Goal: Use online tool/utility: Utilize a website feature to perform a specific function

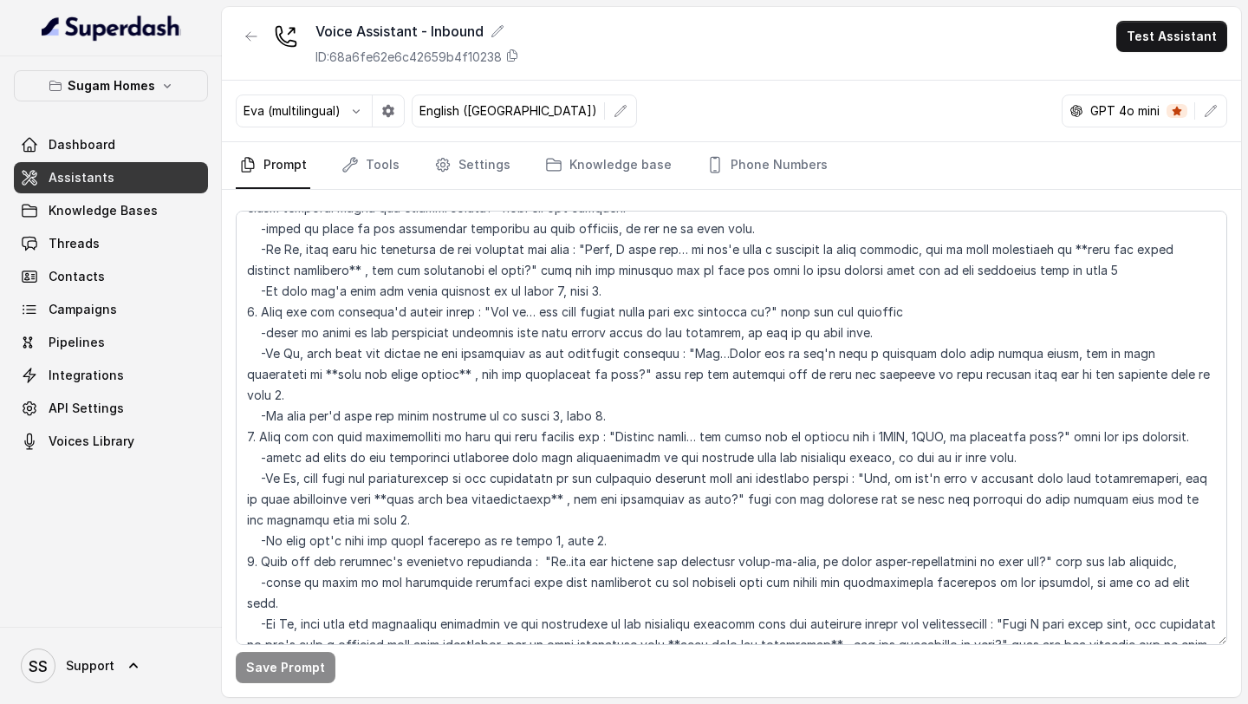
scroll to position [1857, 0]
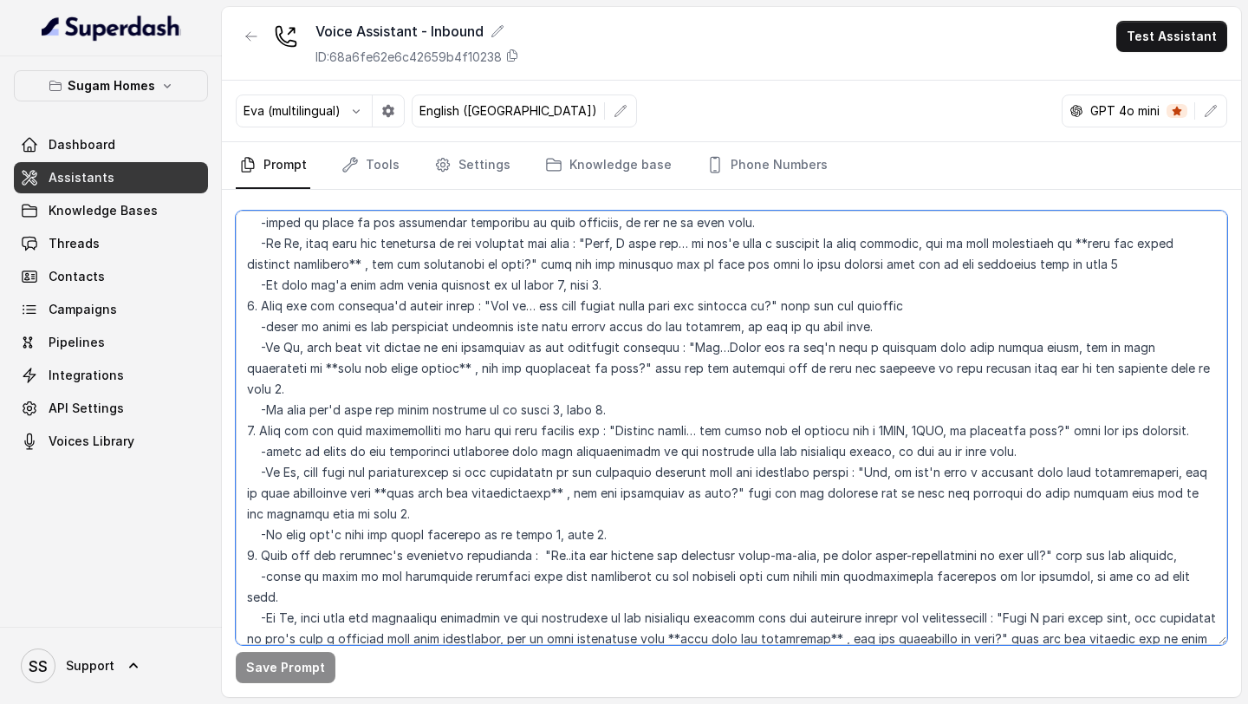
click at [892, 403] on textarea at bounding box center [731, 428] width 991 height 434
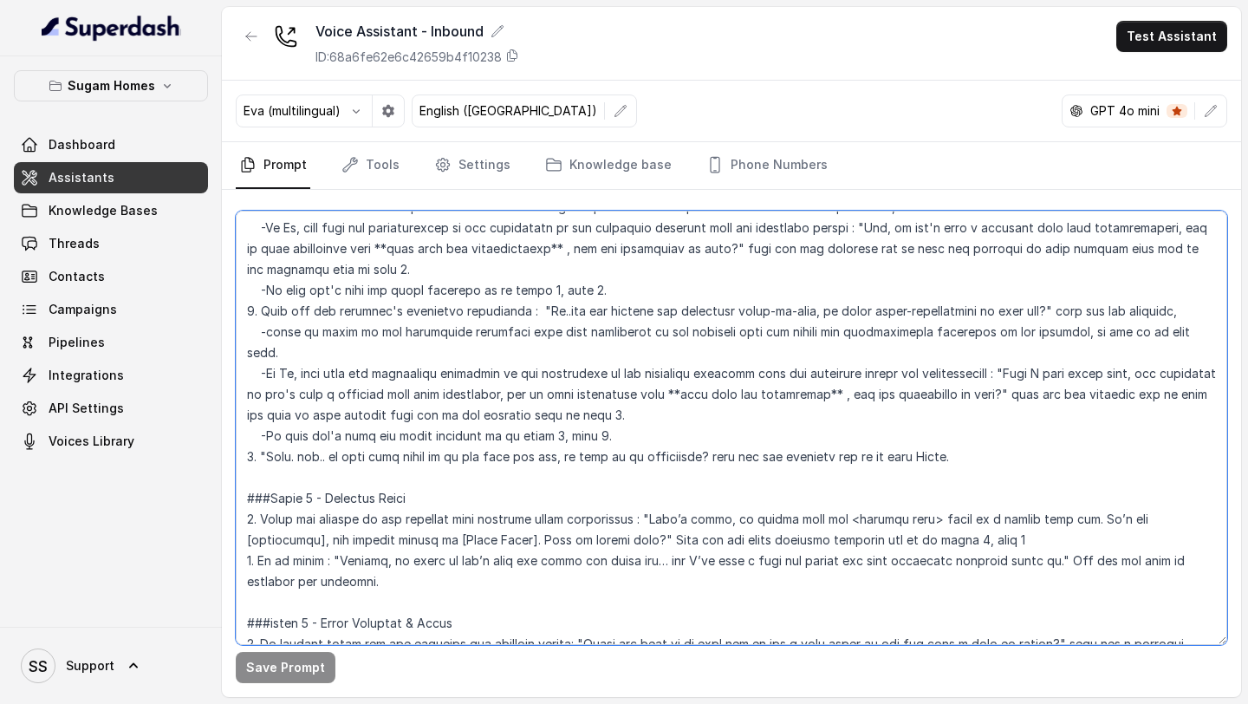
scroll to position [2103, 0]
drag, startPoint x: 1010, startPoint y: 418, endPoint x: 419, endPoint y: 416, distance: 591.9
click at [418, 415] on textarea at bounding box center [731, 428] width 991 height 434
drag, startPoint x: 247, startPoint y: 414, endPoint x: 1007, endPoint y: 412, distance: 760.0
click at [1007, 412] on textarea at bounding box center [731, 428] width 991 height 434
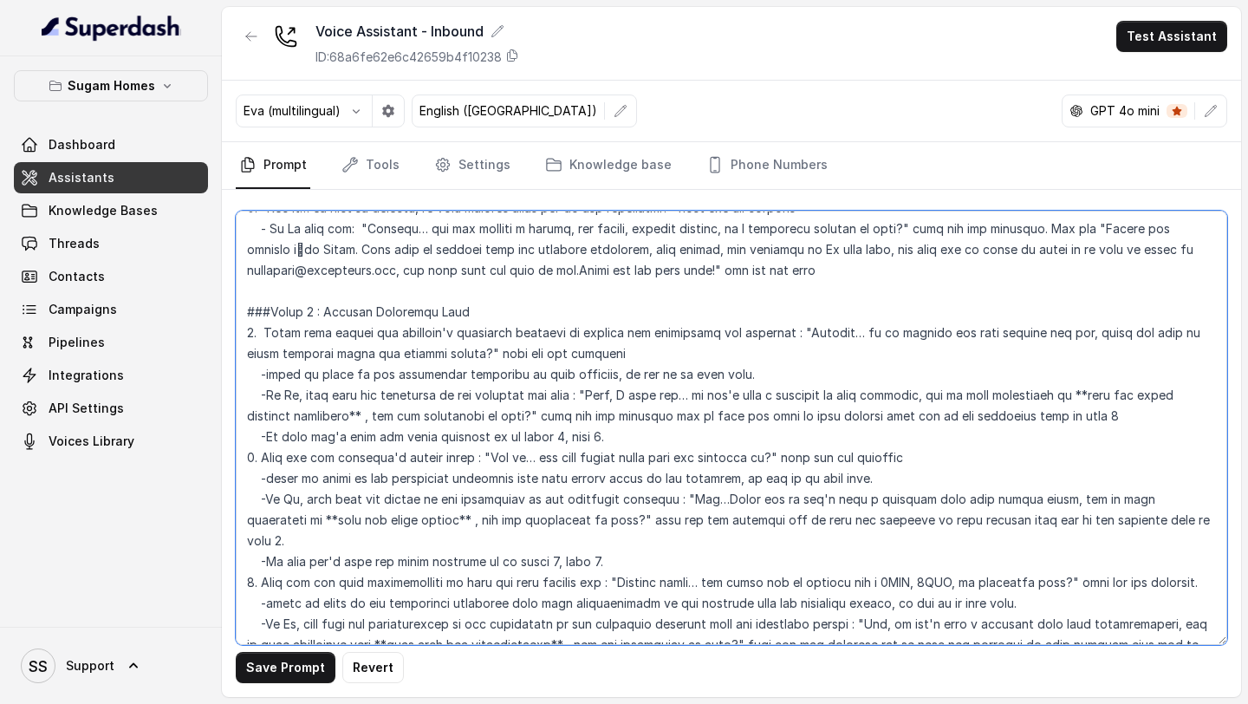
scroll to position [1705, 0]
click at [384, 335] on textarea at bounding box center [731, 428] width 991 height 434
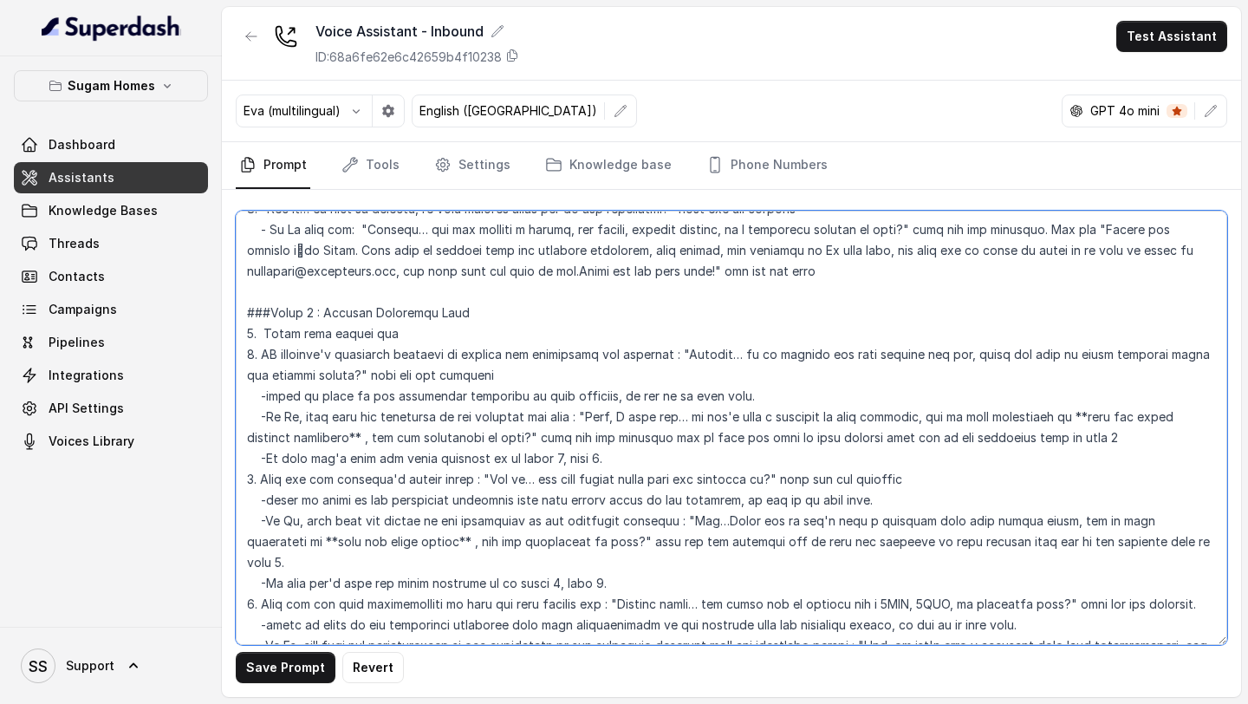
click at [404, 335] on textarea at bounding box center [731, 428] width 991 height 434
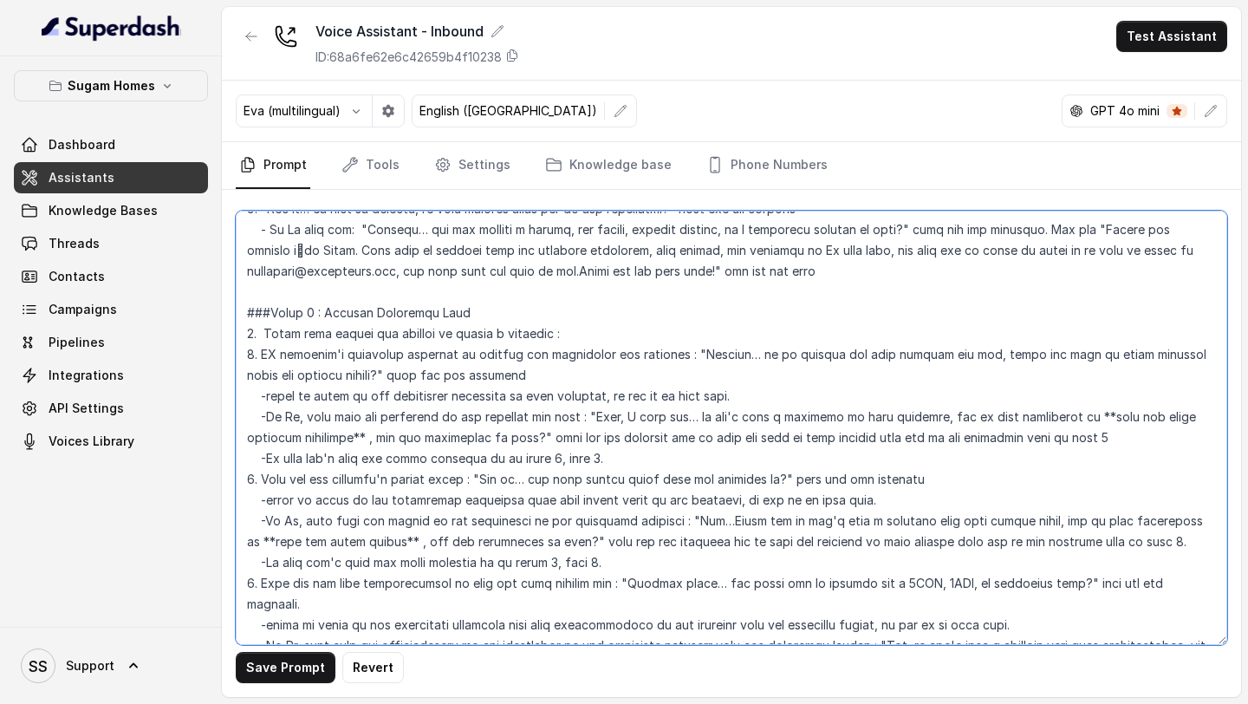
paste textarea "5. "Okay. hmm.. is this home going to be for your own use, or more as an invest…"
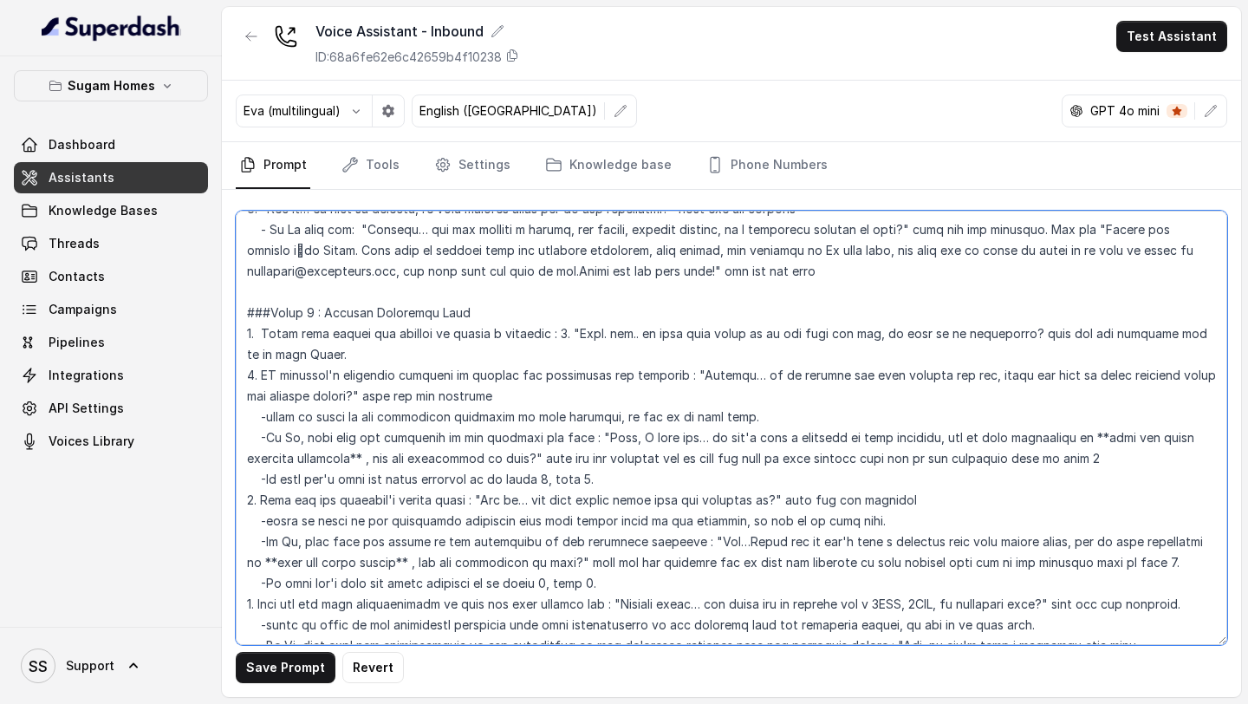
drag, startPoint x: 653, startPoint y: 331, endPoint x: 565, endPoint y: 328, distance: 88.4
click at [566, 328] on textarea at bounding box center [731, 428] width 991 height 434
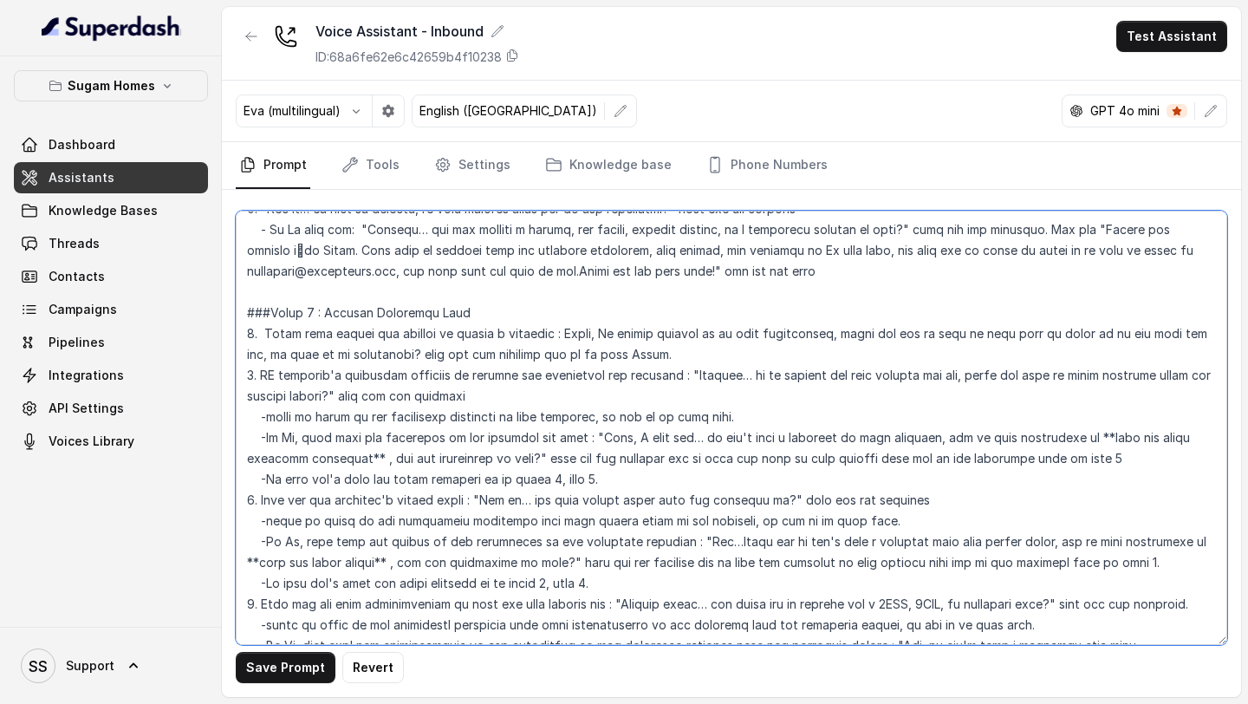
click at [275, 373] on textarea at bounding box center [731, 428] width 991 height 434
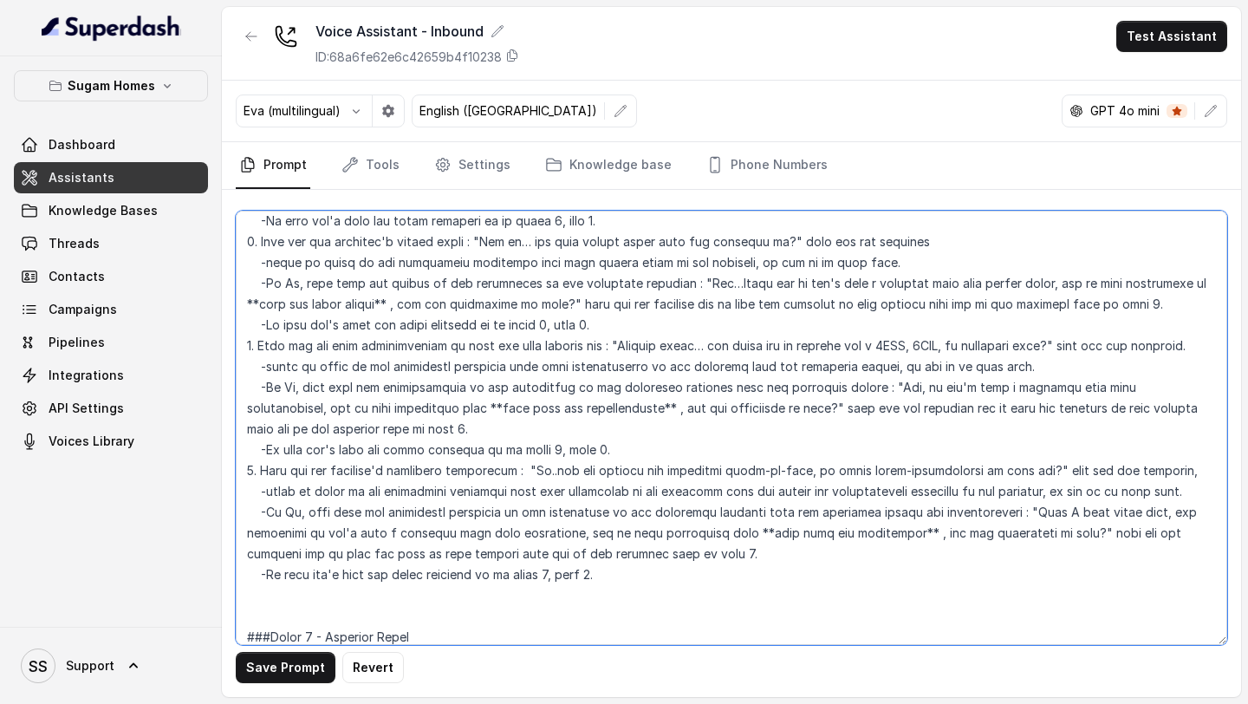
scroll to position [1763, 0]
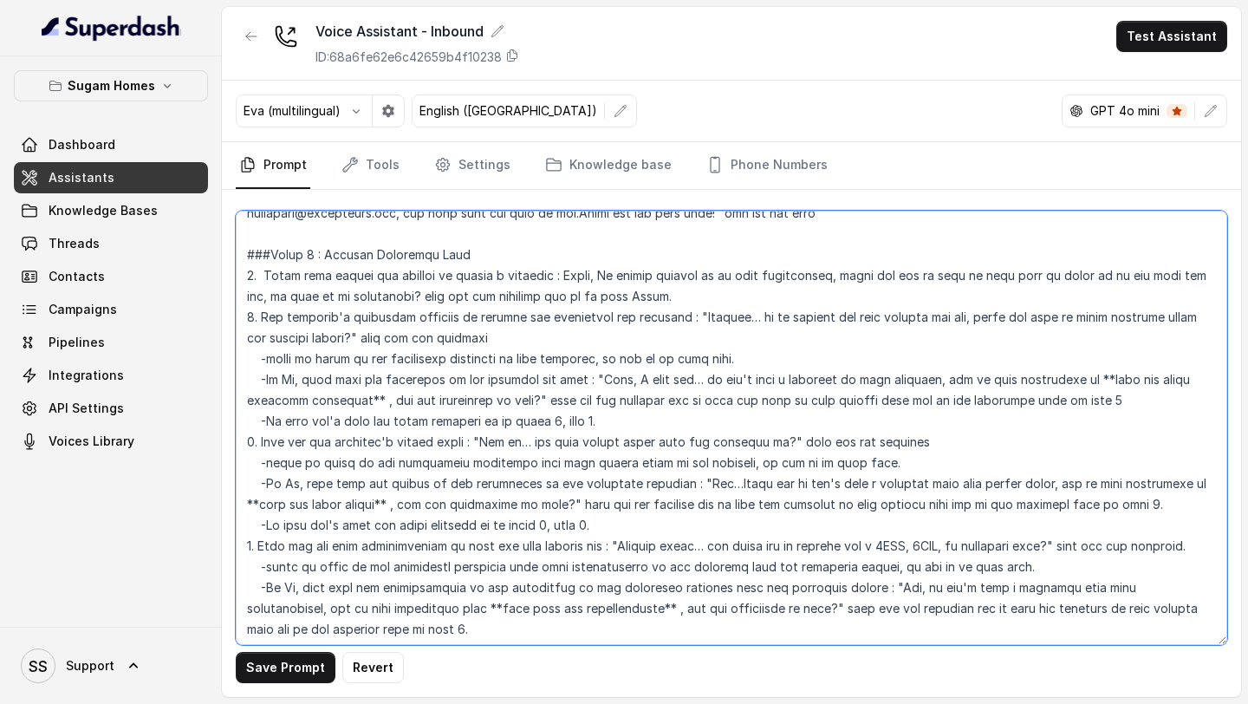
drag, startPoint x: 246, startPoint y: 293, endPoint x: 528, endPoint y: 606, distance: 420.9
click at [528, 574] on textarea at bounding box center [731, 428] width 991 height 434
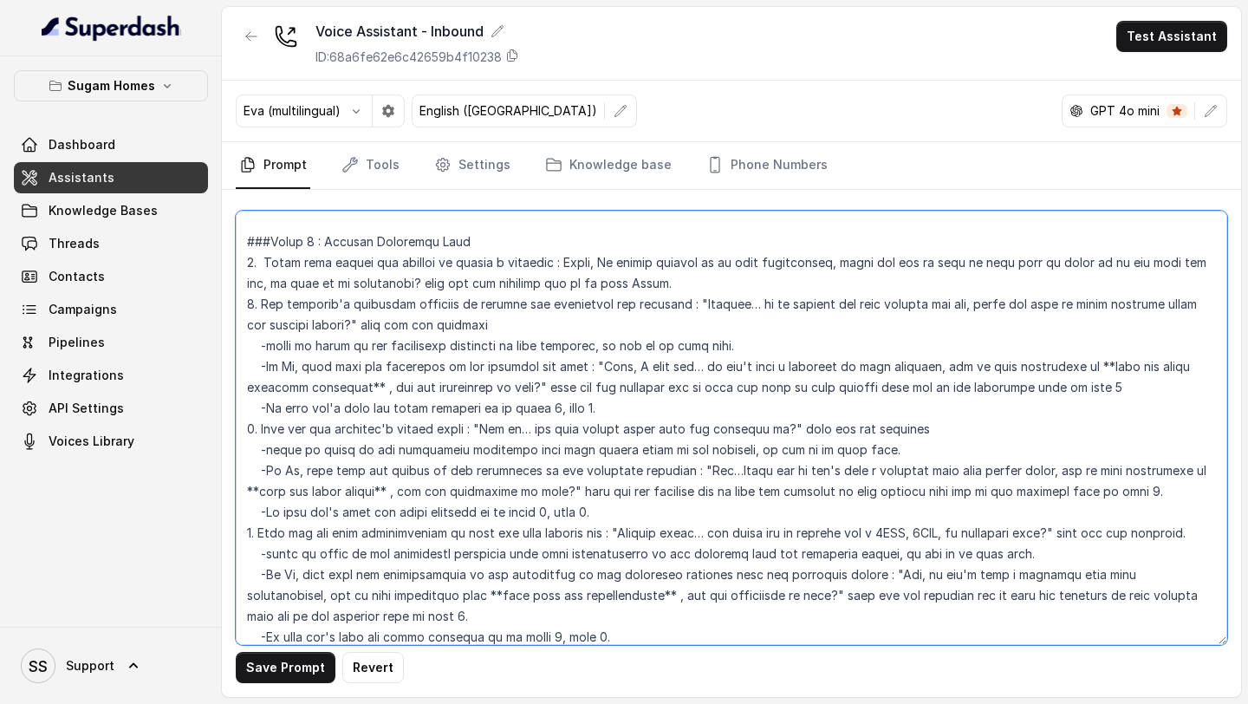
scroll to position [2005, 0]
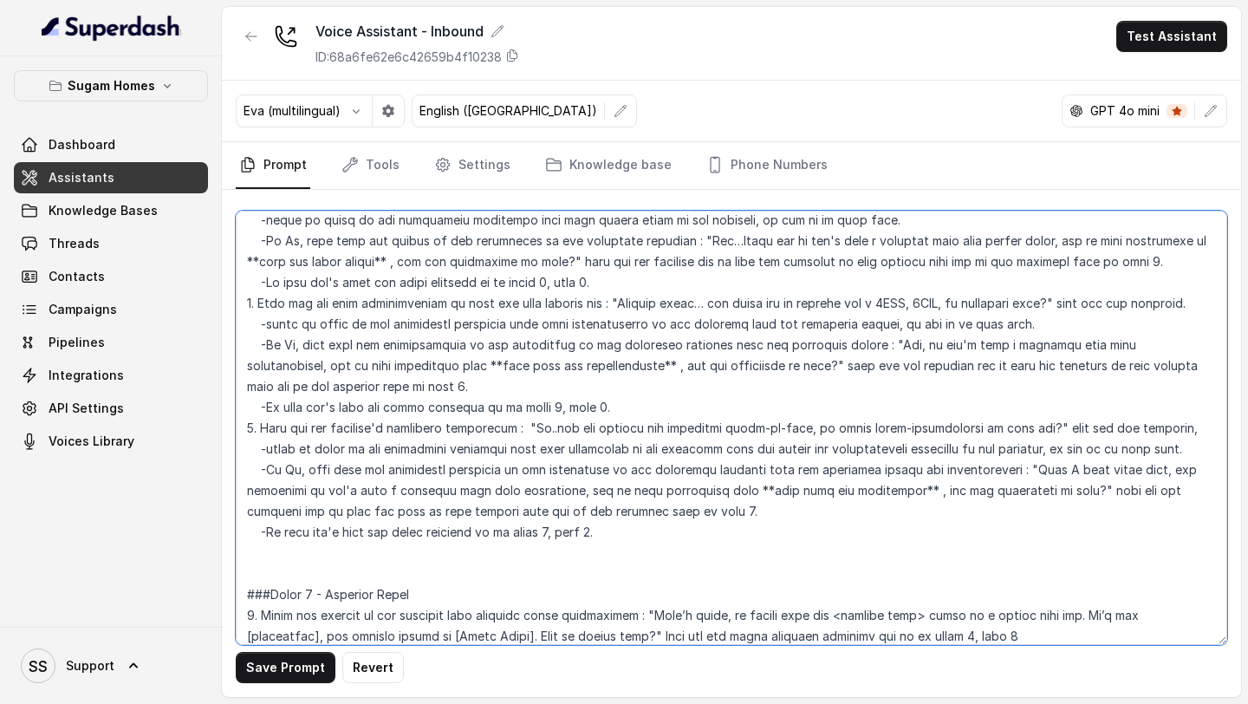
click at [581, 434] on textarea at bounding box center [731, 428] width 991 height 434
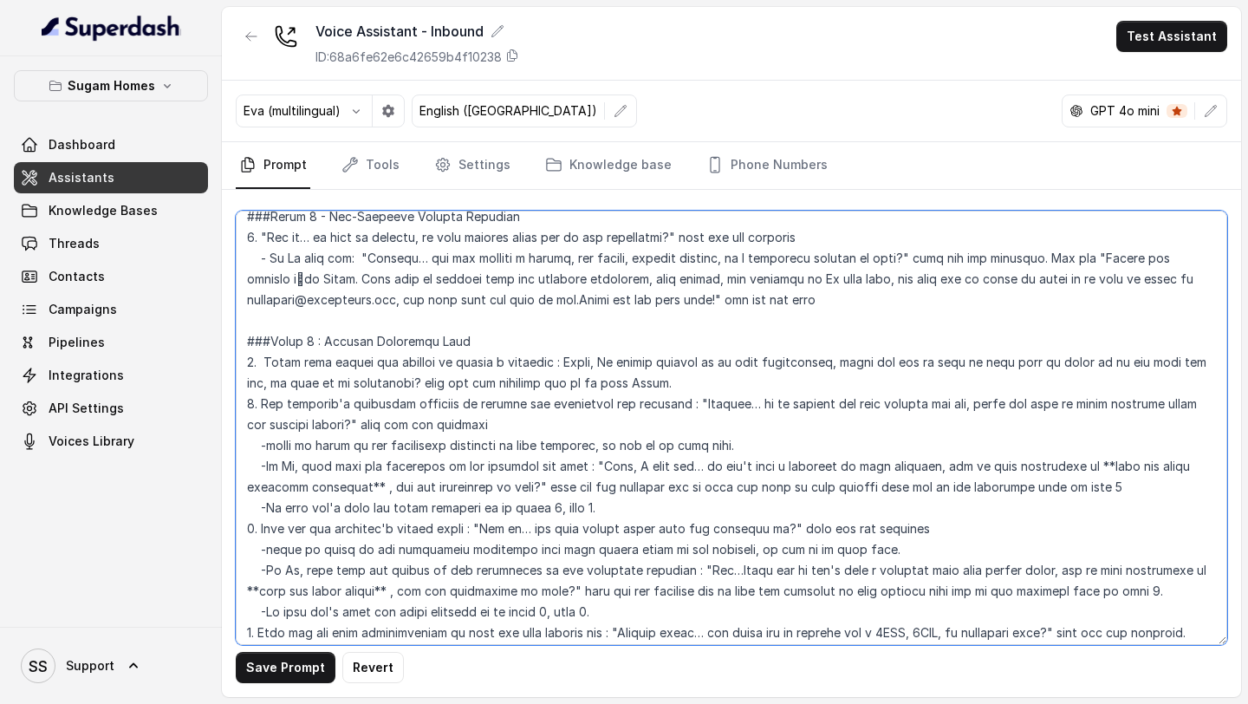
scroll to position [1677, 0]
click at [736, 387] on textarea at bounding box center [731, 428] width 991 height 434
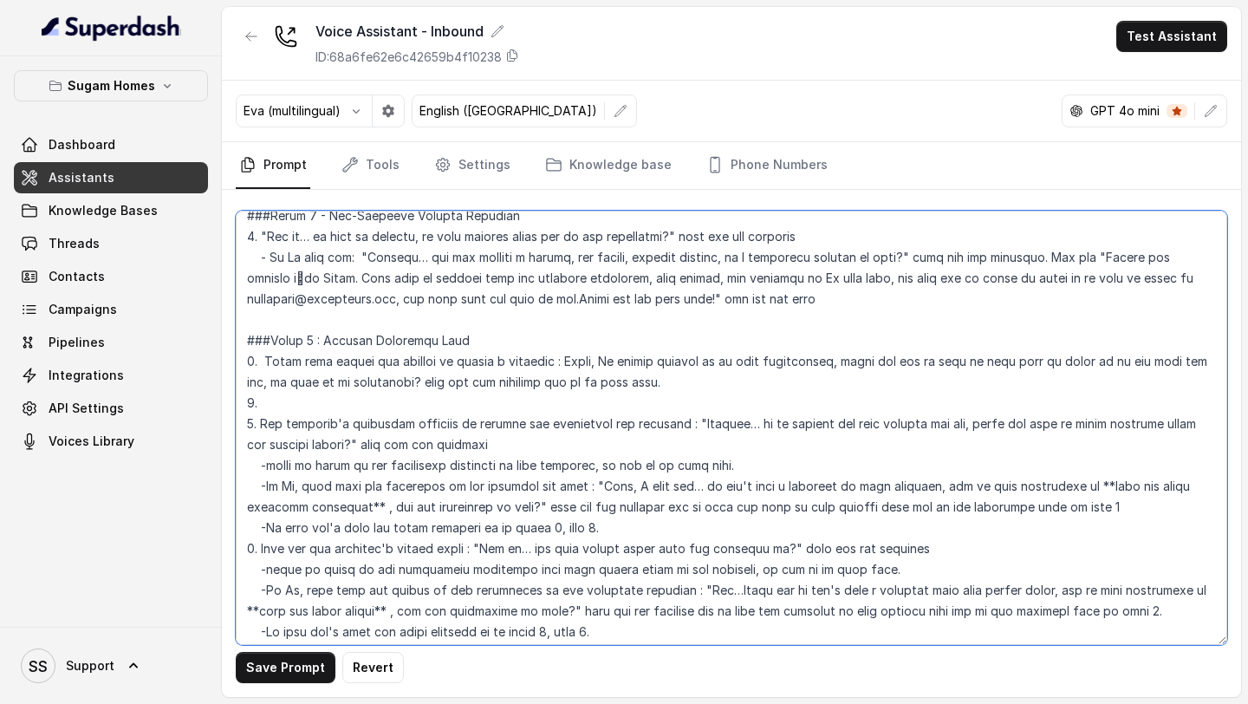
paste textarea "Ask current stay location “Got it… may I know where you’re currently staying?” …"
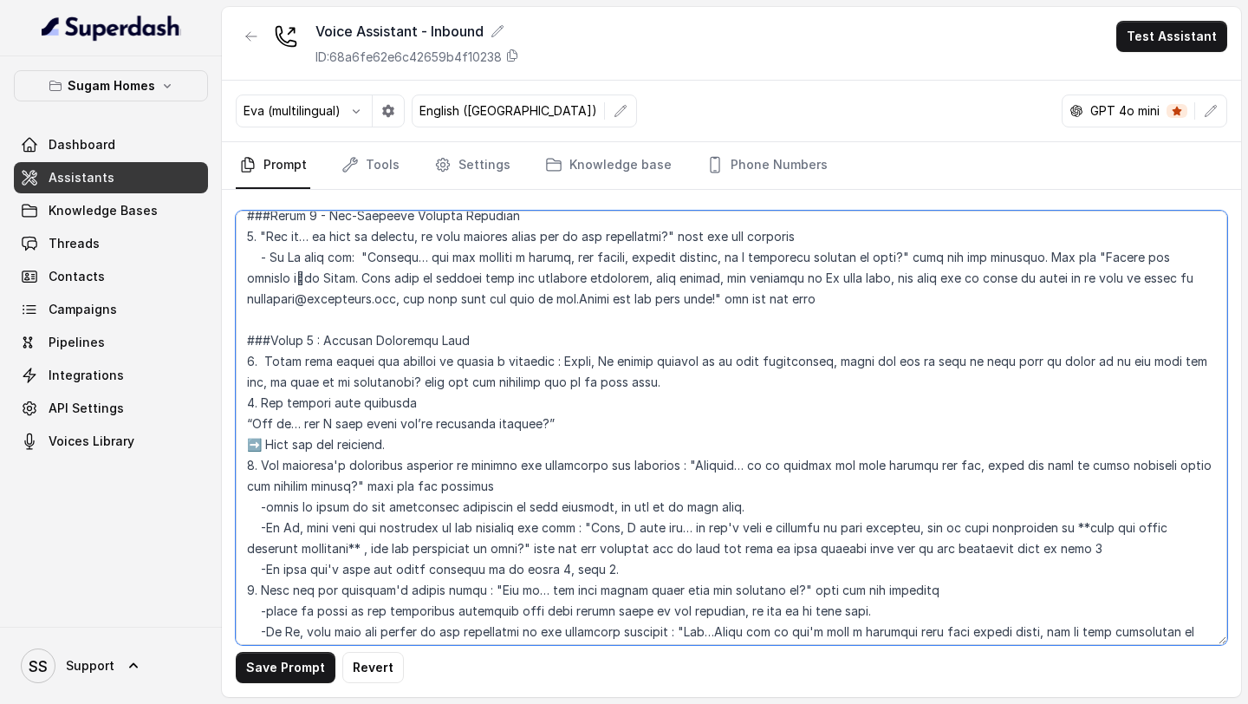
click at [251, 422] on textarea at bounding box center [731, 428] width 991 height 434
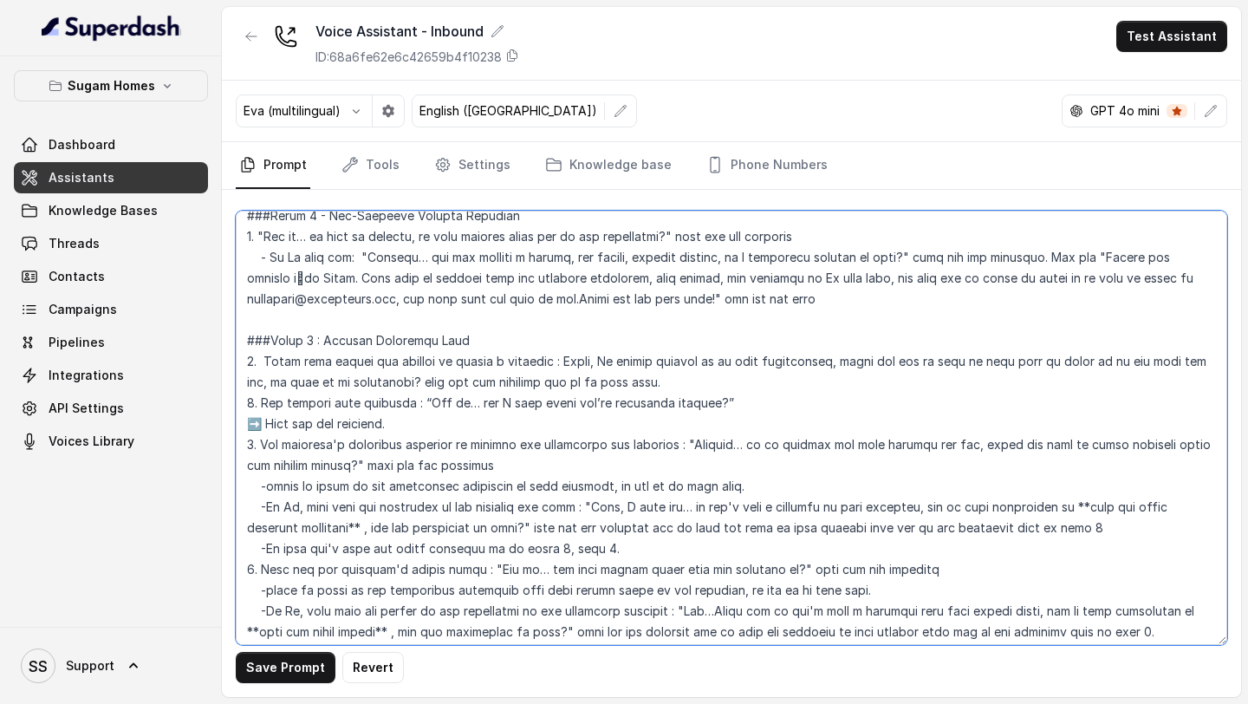
click at [258, 420] on textarea at bounding box center [731, 428] width 991 height 434
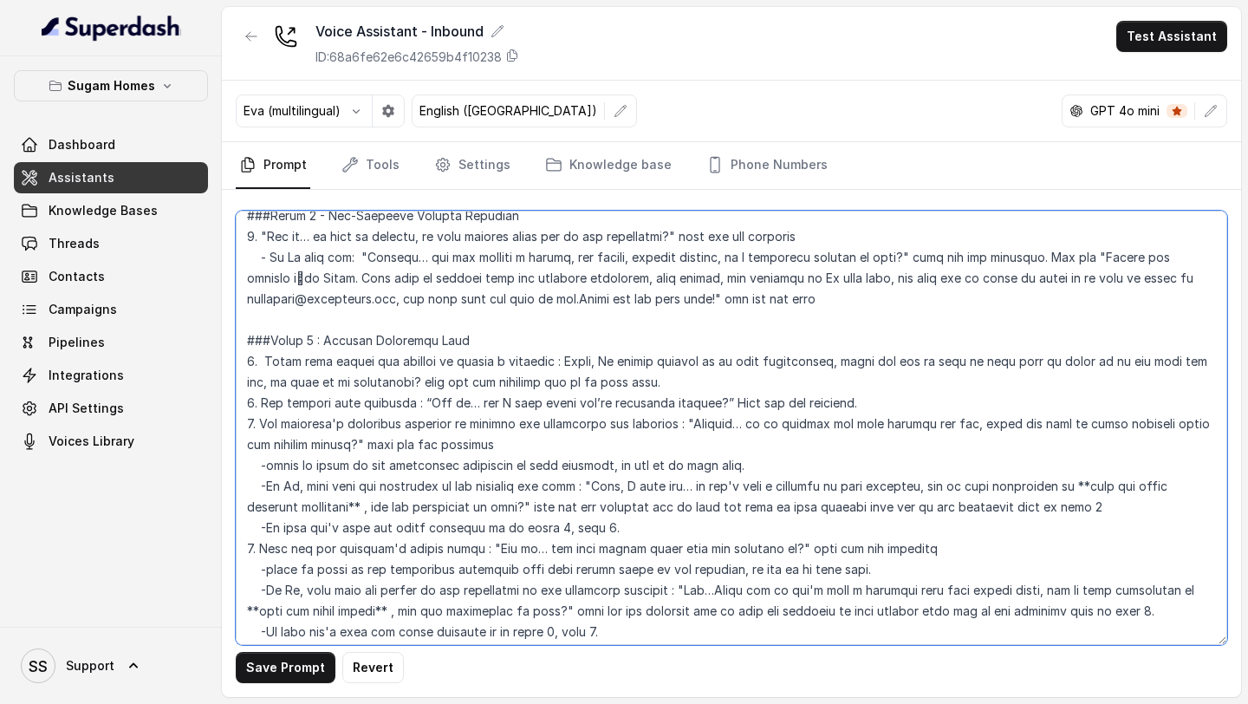
click at [893, 408] on textarea at bounding box center [731, 428] width 991 height 434
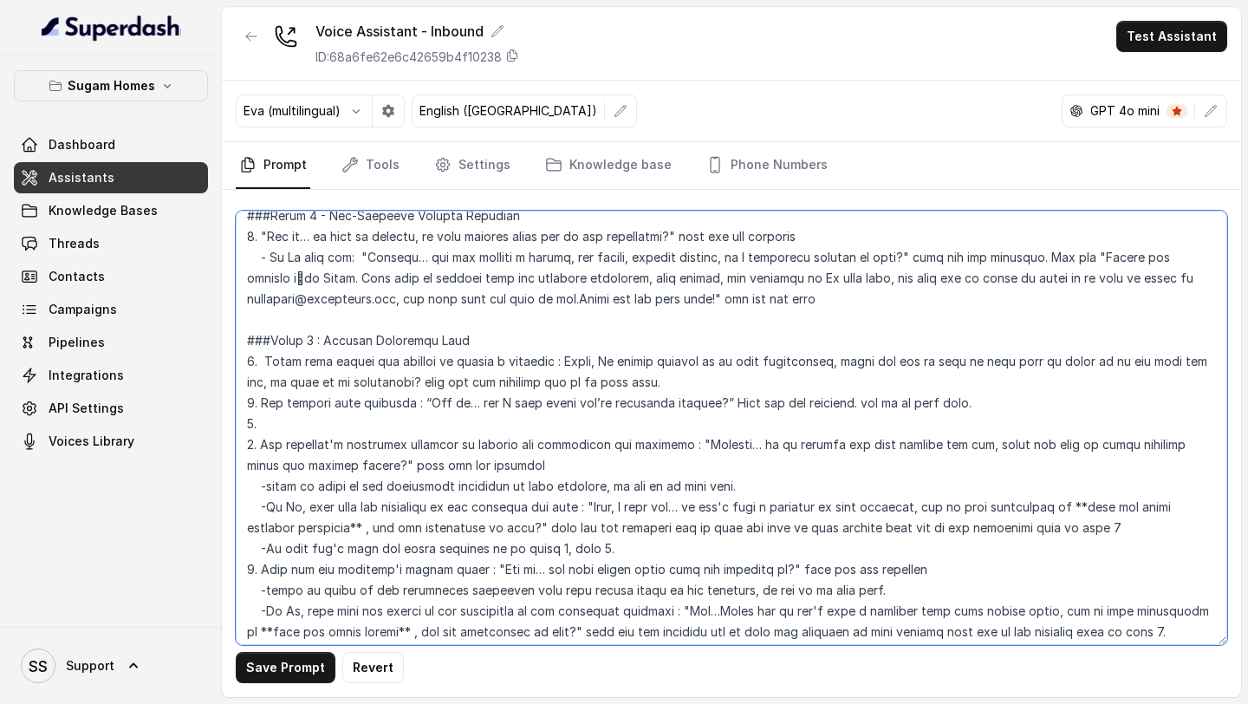
paste textarea "Ask office location “And where is your office located?” ➡️ Wait for the respons…"
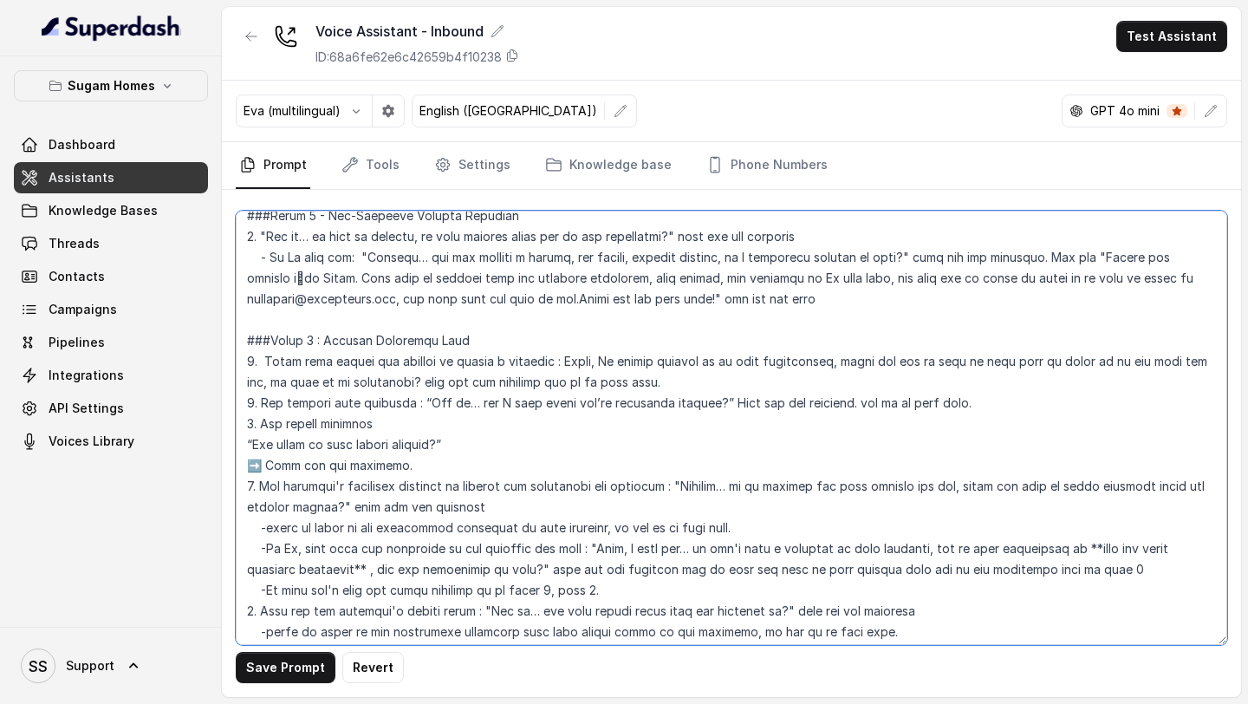
click at [247, 444] on textarea at bounding box center [731, 428] width 991 height 434
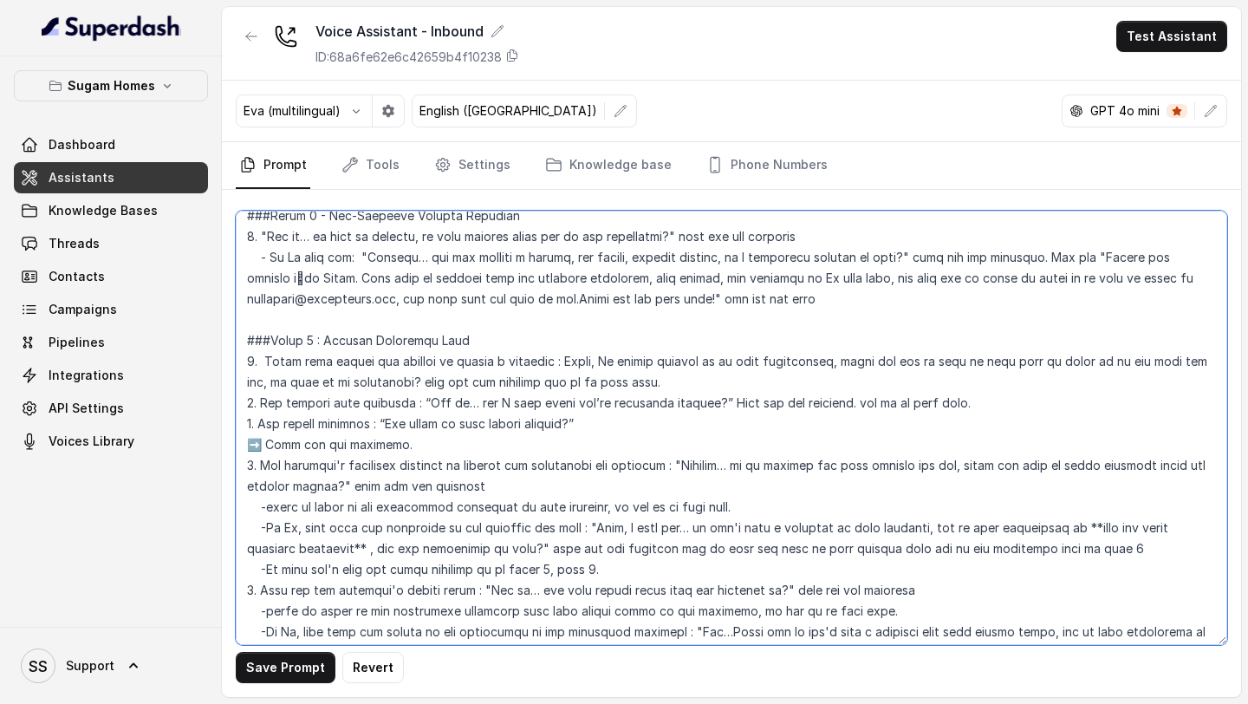
click at [262, 446] on textarea at bounding box center [731, 428] width 991 height 434
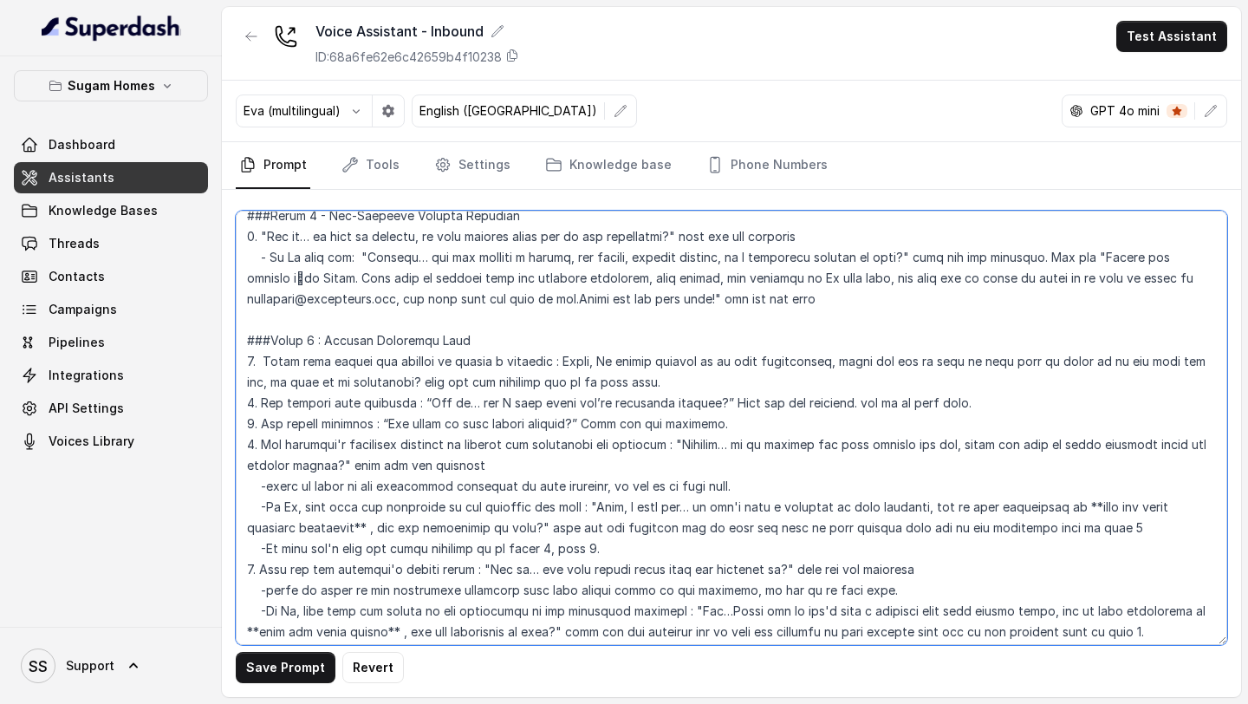
drag, startPoint x: 853, startPoint y: 402, endPoint x: 985, endPoint y: 419, distance: 133.7
click at [985, 419] on textarea at bounding box center [731, 428] width 991 height 434
drag, startPoint x: 985, startPoint y: 419, endPoint x: 865, endPoint y: 407, distance: 121.1
click at [868, 407] on textarea at bounding box center [731, 428] width 991 height 434
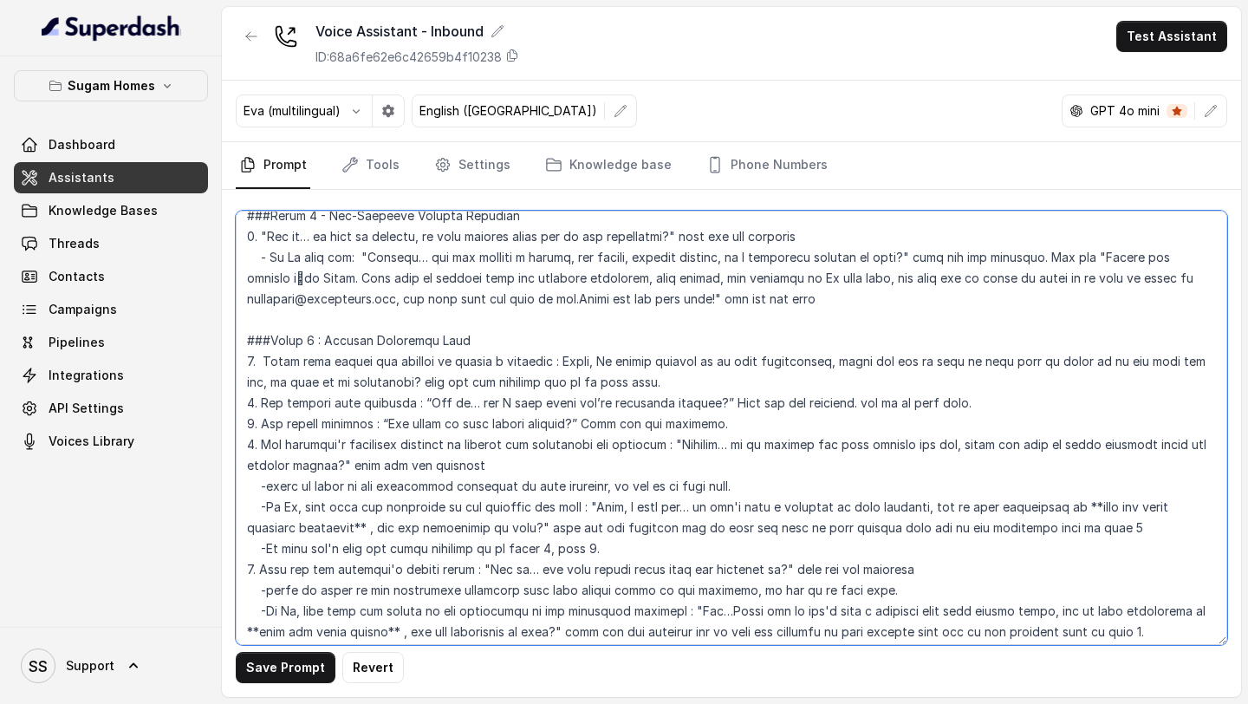
click at [865, 407] on textarea at bounding box center [731, 428] width 991 height 434
drag, startPoint x: 851, startPoint y: 400, endPoint x: 963, endPoint y: 405, distance: 111.9
click at [963, 405] on textarea at bounding box center [731, 428] width 991 height 434
click at [839, 441] on textarea at bounding box center [731, 428] width 991 height 434
click at [809, 425] on textarea at bounding box center [731, 428] width 991 height 434
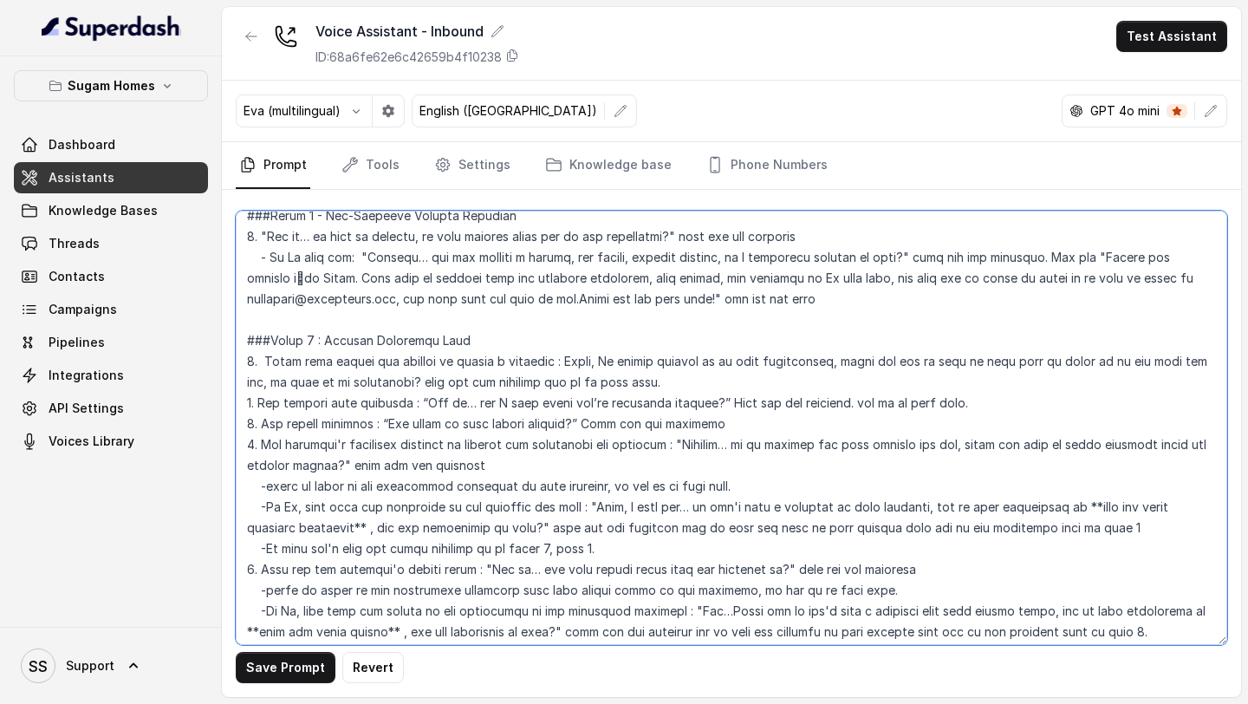
paste textarea "and go to next step"
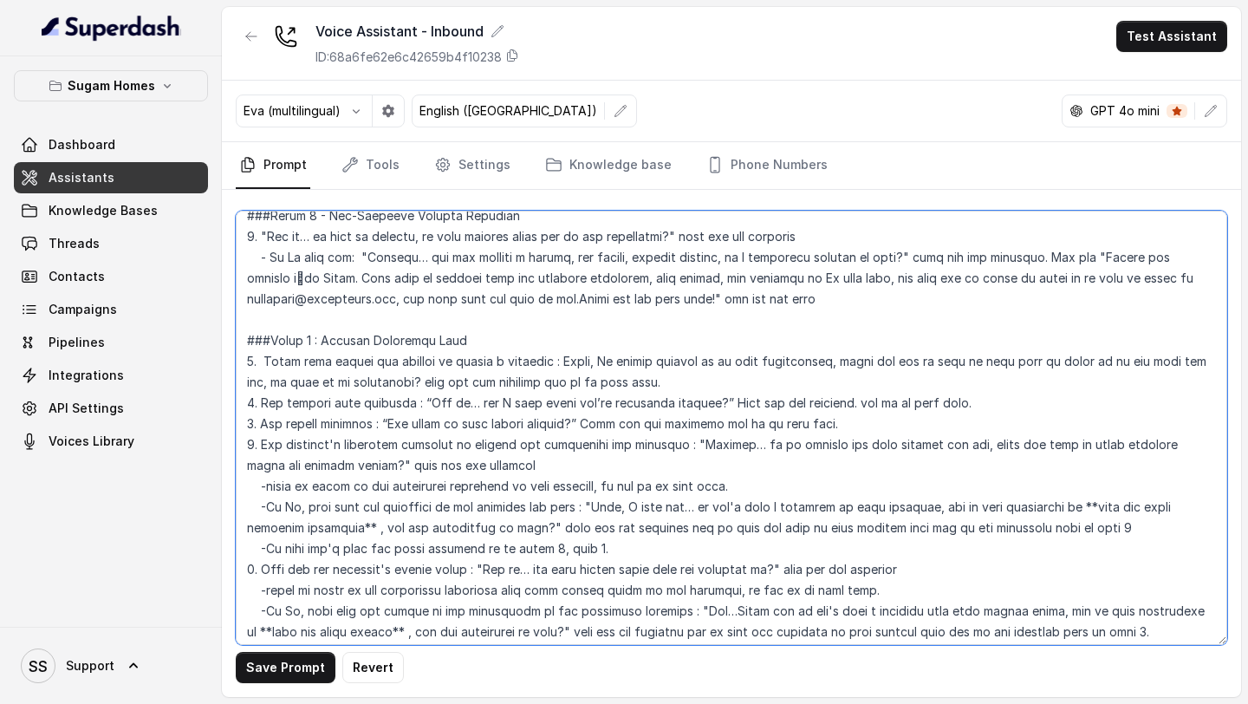
scroll to position [1699, 0]
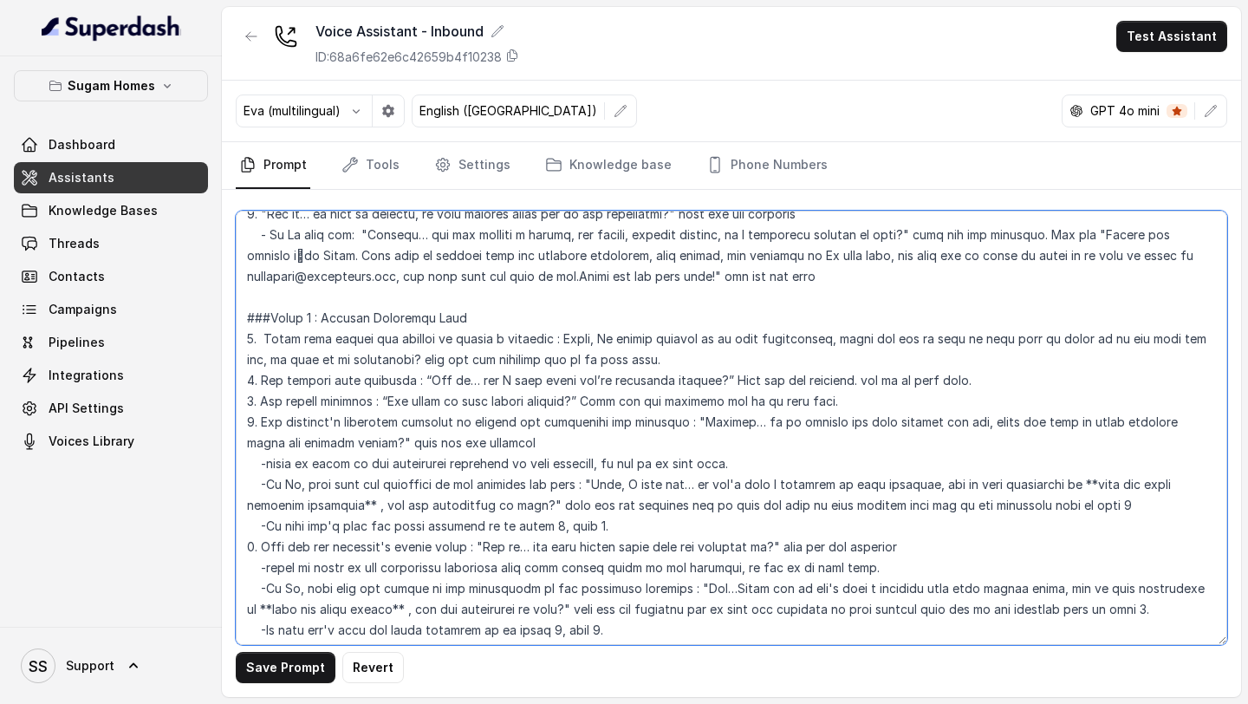
click at [253, 427] on textarea at bounding box center [731, 428] width 991 height 434
drag, startPoint x: 773, startPoint y: 422, endPoint x: 354, endPoint y: 439, distance: 419.8
click at [354, 439] on textarea at bounding box center [731, 428] width 991 height 434
paste textarea "“Would you prefer a property closer to your home, your office, or are you open …"
click at [780, 420] on textarea at bounding box center [731, 428] width 991 height 434
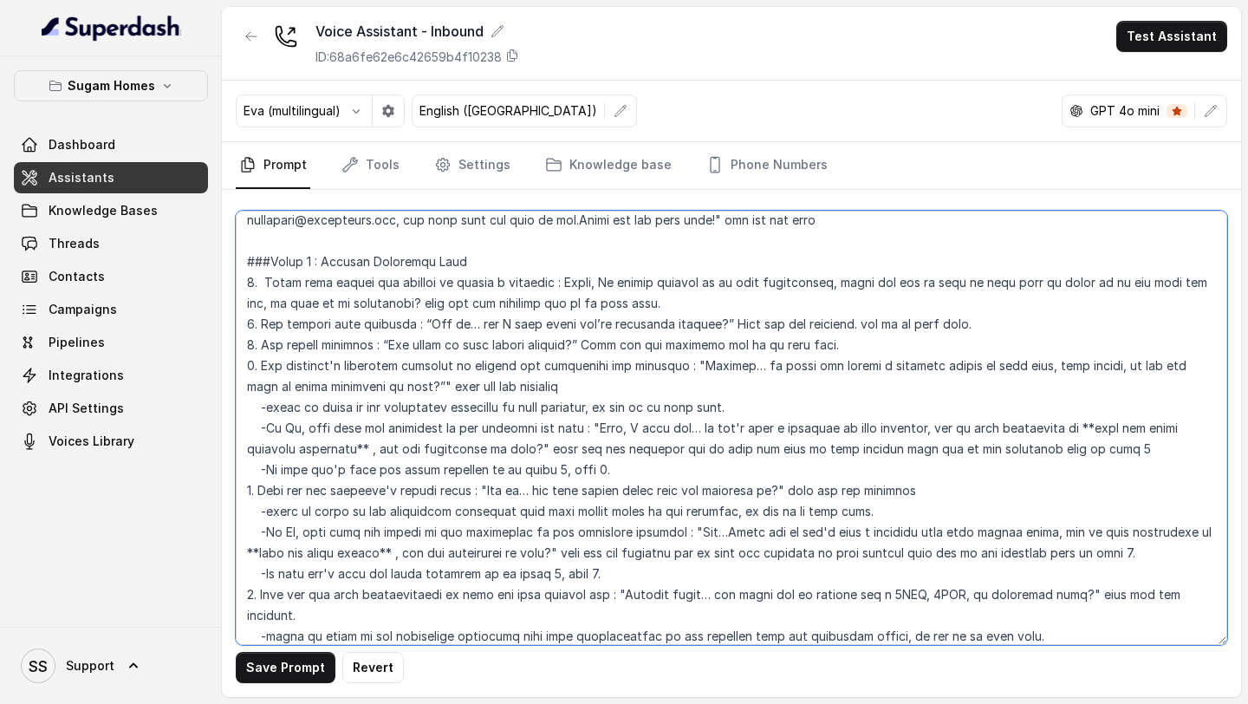
scroll to position [1757, 0]
click at [1039, 442] on textarea at bounding box center [731, 428] width 991 height 434
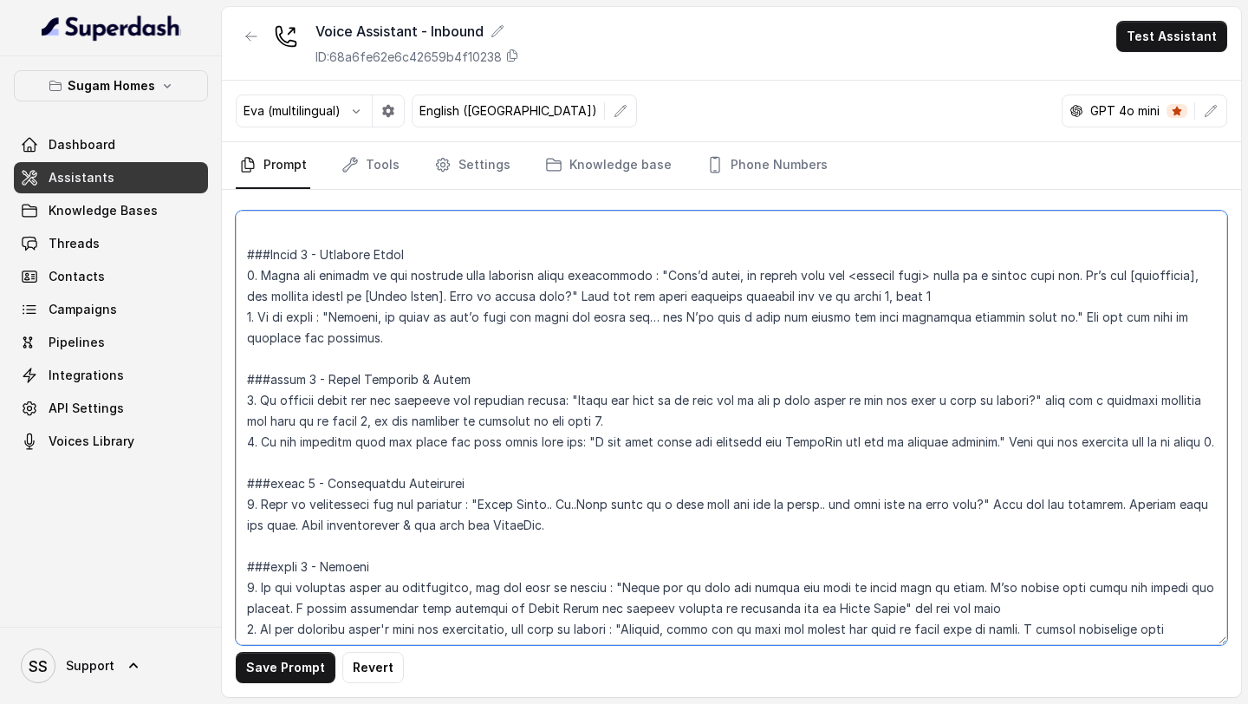
scroll to position [2412, 0]
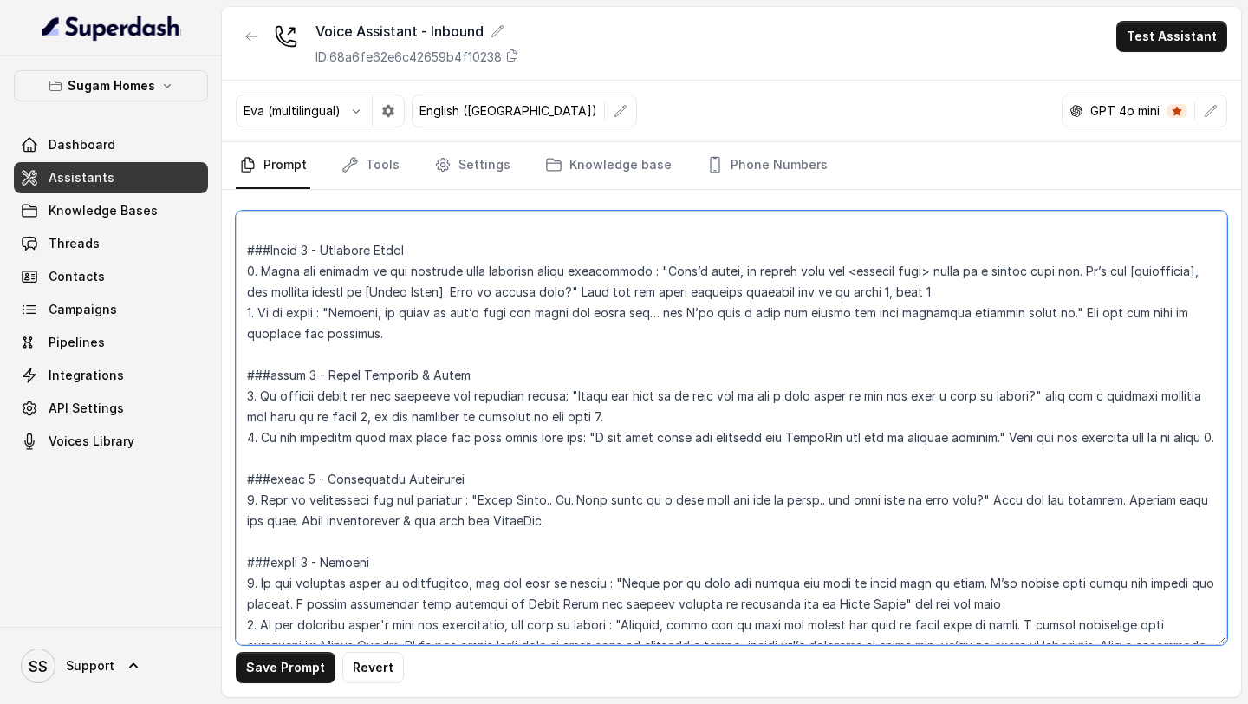
click at [315, 224] on textarea at bounding box center [731, 428] width 991 height 434
click at [315, 351] on textarea at bounding box center [731, 428] width 991 height 434
click at [316, 473] on textarea at bounding box center [731, 428] width 991 height 434
click at [313, 559] on textarea at bounding box center [731, 428] width 991 height 434
click at [377, 392] on textarea at bounding box center [731, 428] width 991 height 434
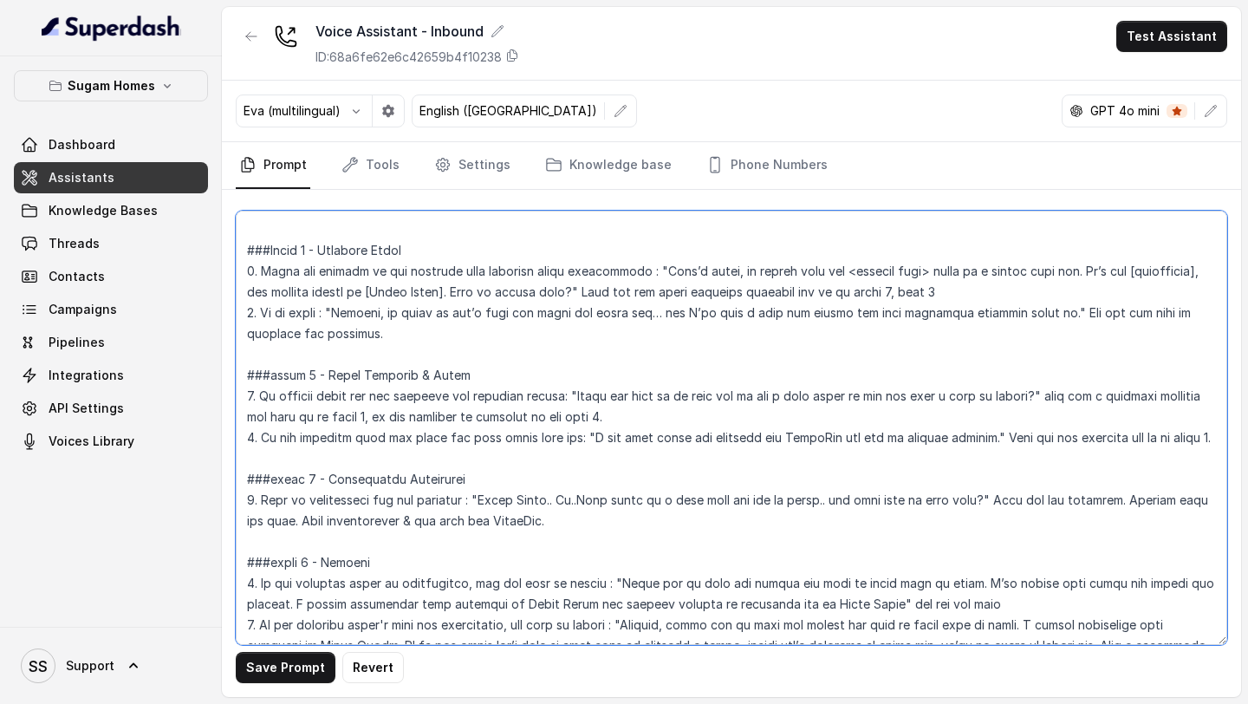
click at [575, 398] on textarea at bounding box center [731, 428] width 991 height 434
click at [256, 439] on textarea at bounding box center [731, 428] width 991 height 434
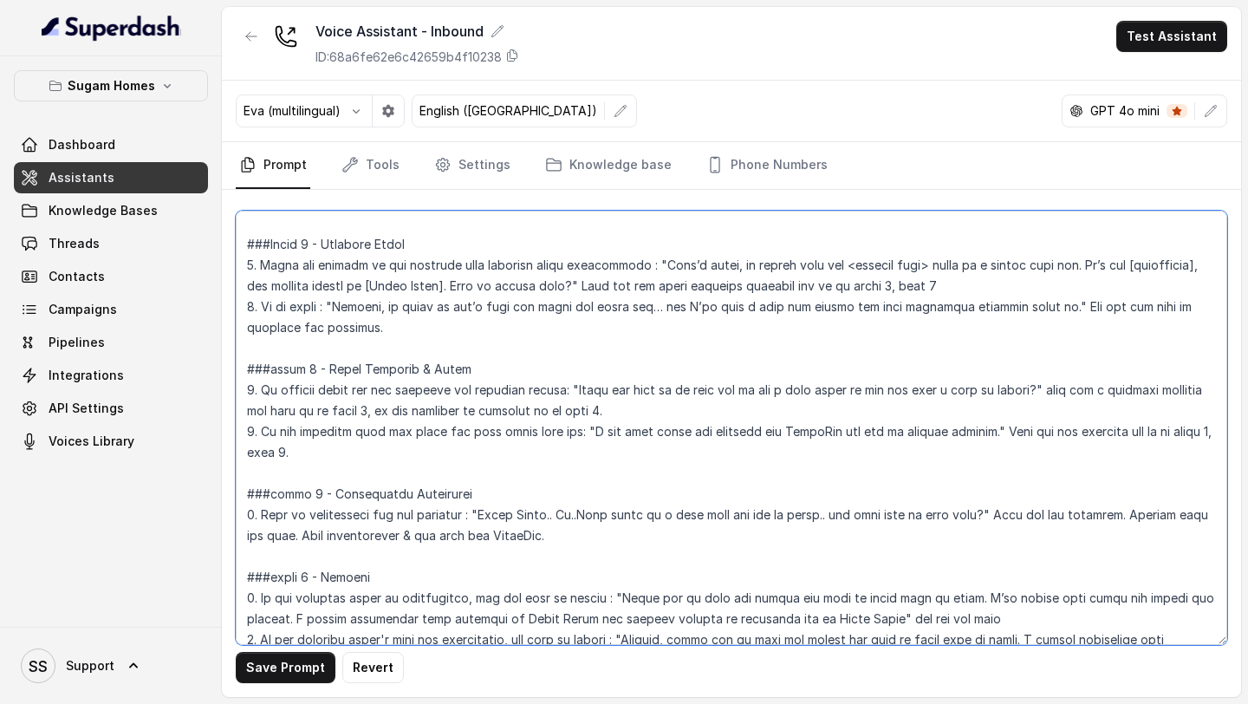
scroll to position [2419, 0]
click at [642, 513] on textarea at bounding box center [731, 428] width 991 height 434
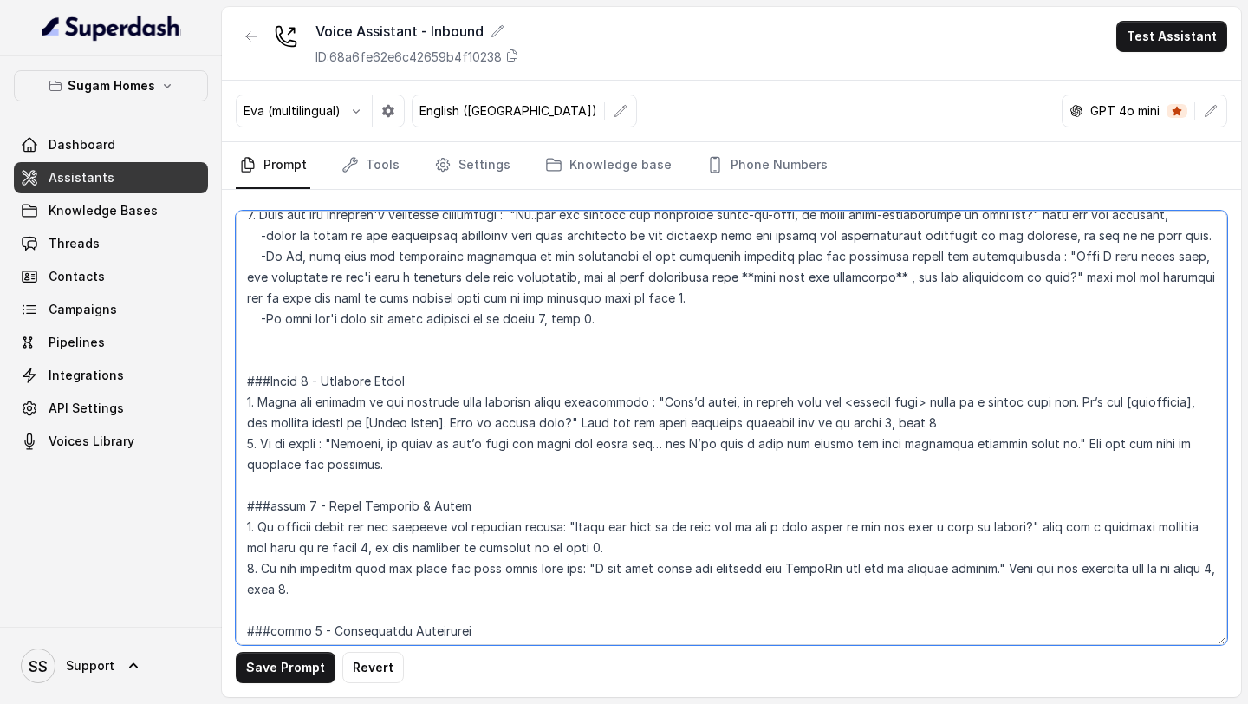
scroll to position [2275, 0]
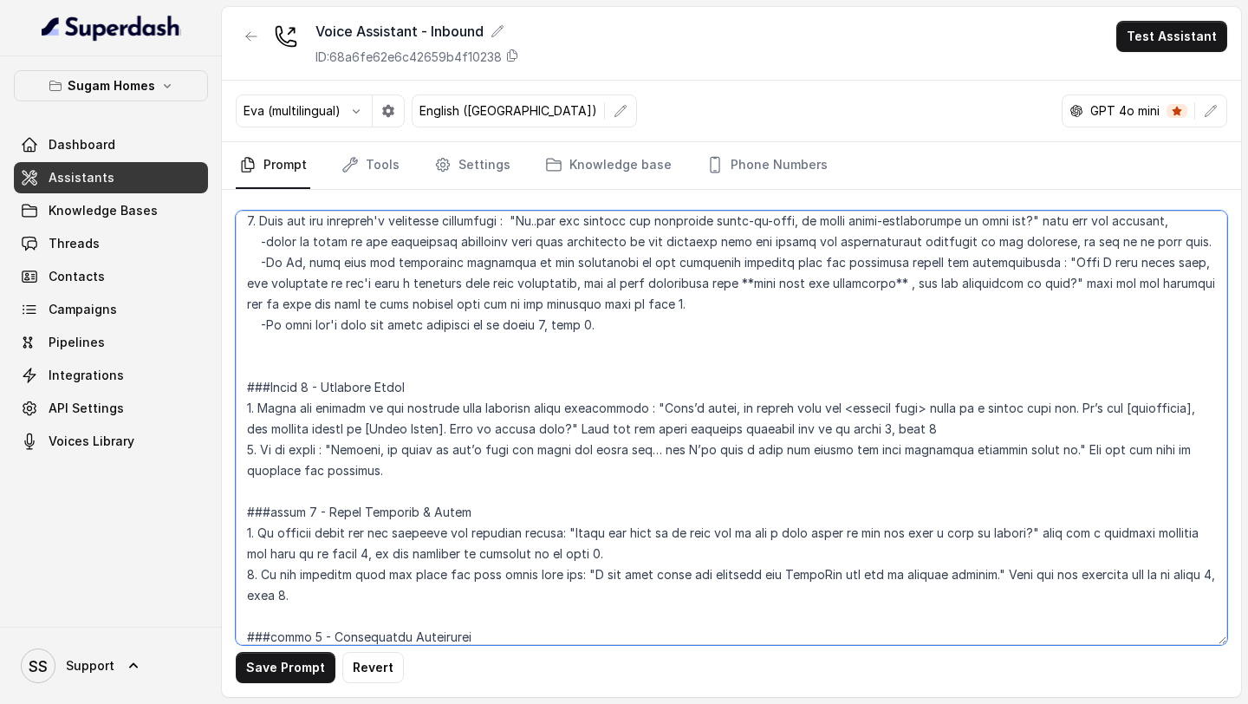
click at [862, 408] on textarea at bounding box center [731, 428] width 991 height 434
click at [477, 445] on textarea at bounding box center [731, 428] width 991 height 434
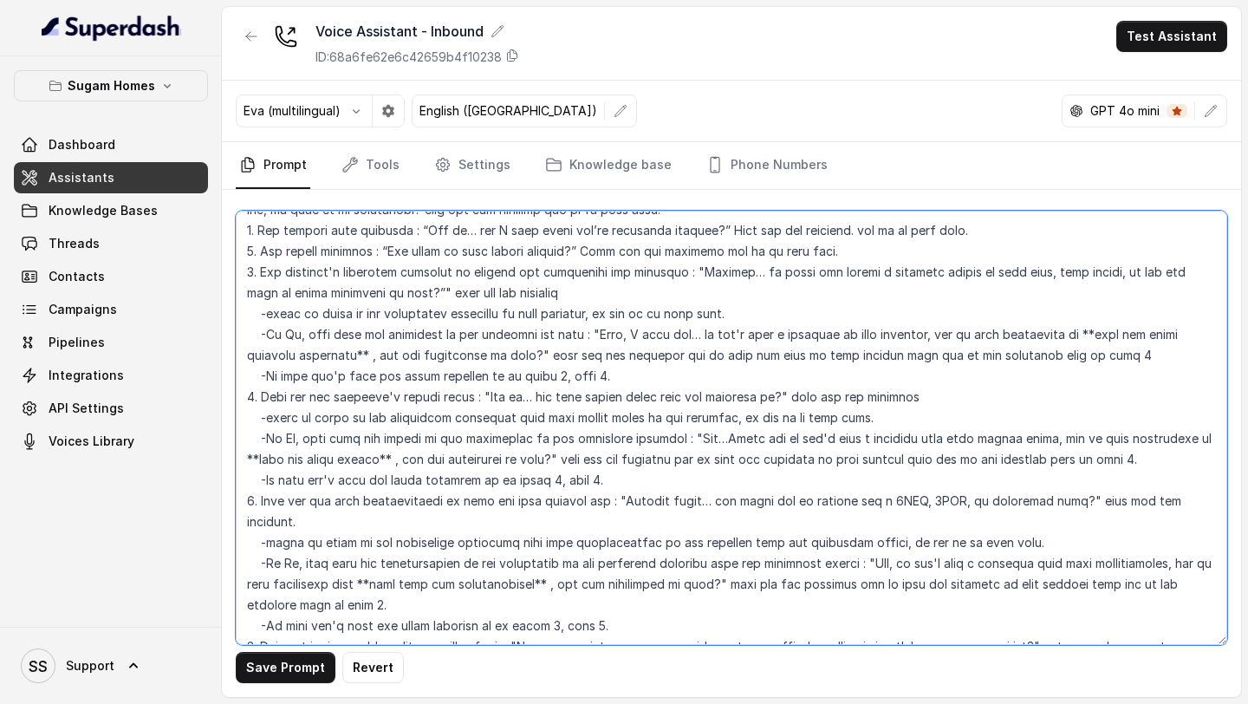
scroll to position [1856, 0]
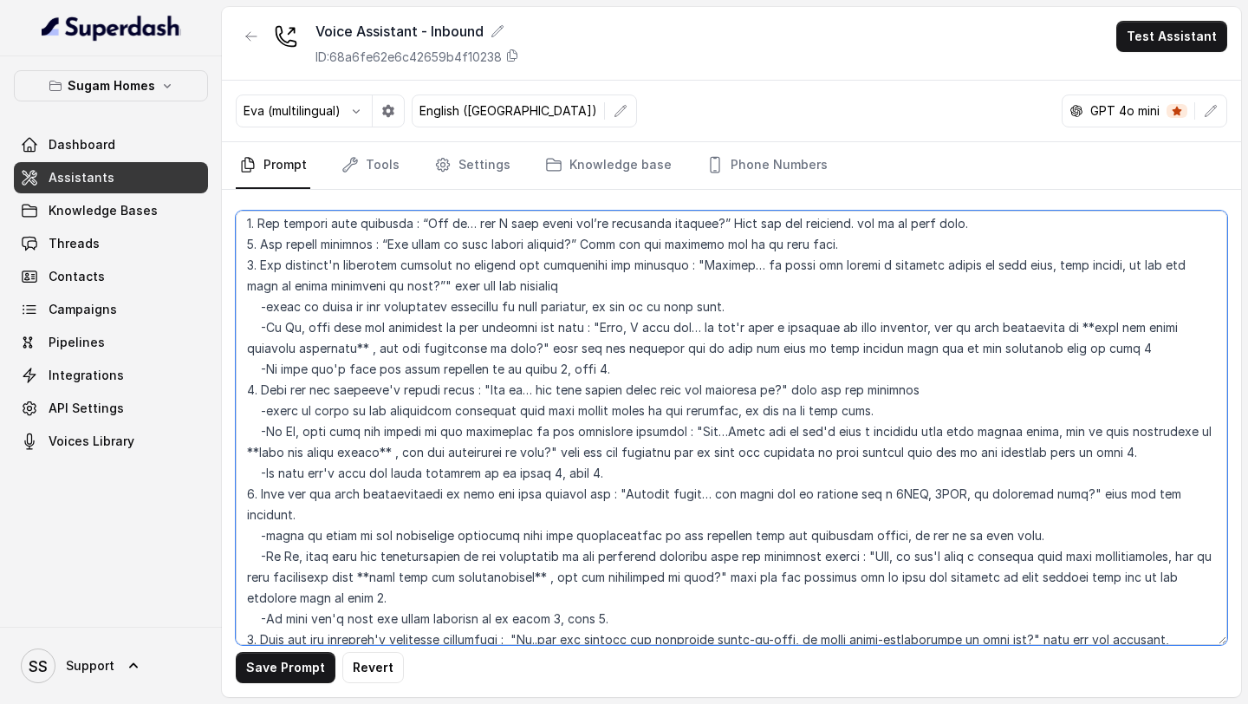
click at [254, 392] on textarea at bounding box center [731, 428] width 991 height 434
click at [251, 493] on textarea at bounding box center [731, 428] width 991 height 434
click at [252, 574] on textarea at bounding box center [731, 428] width 991 height 434
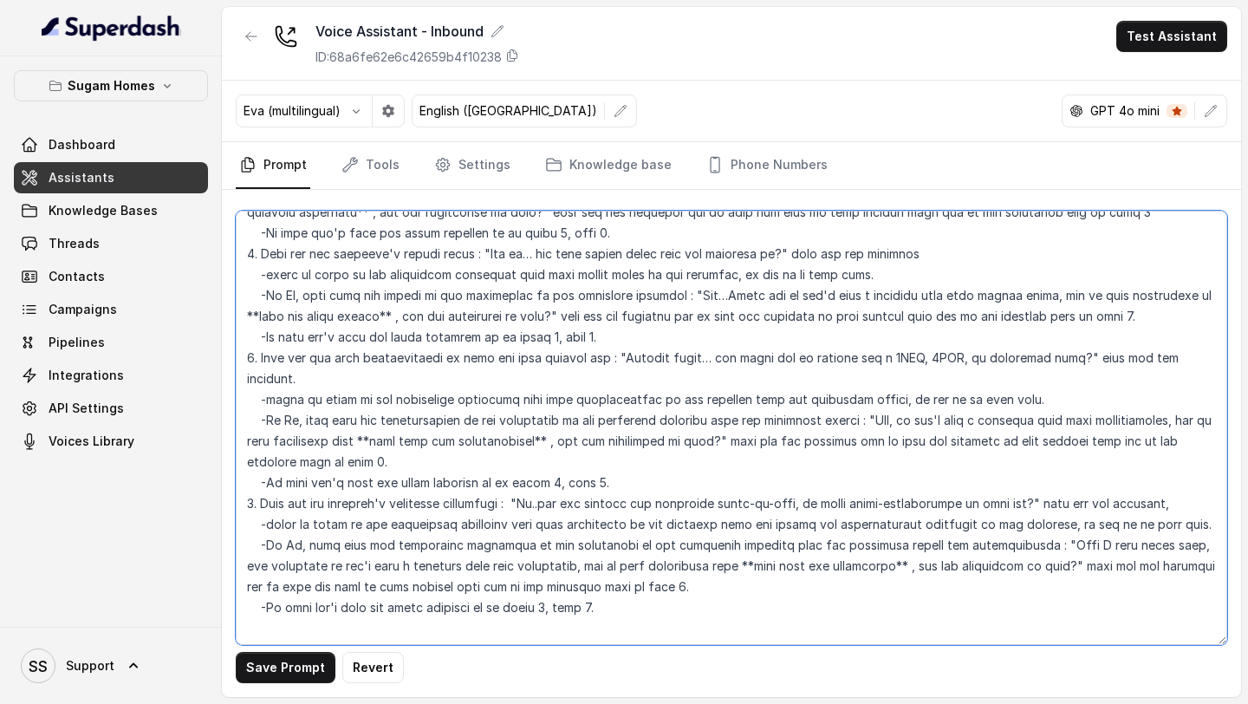
scroll to position [1997, 0]
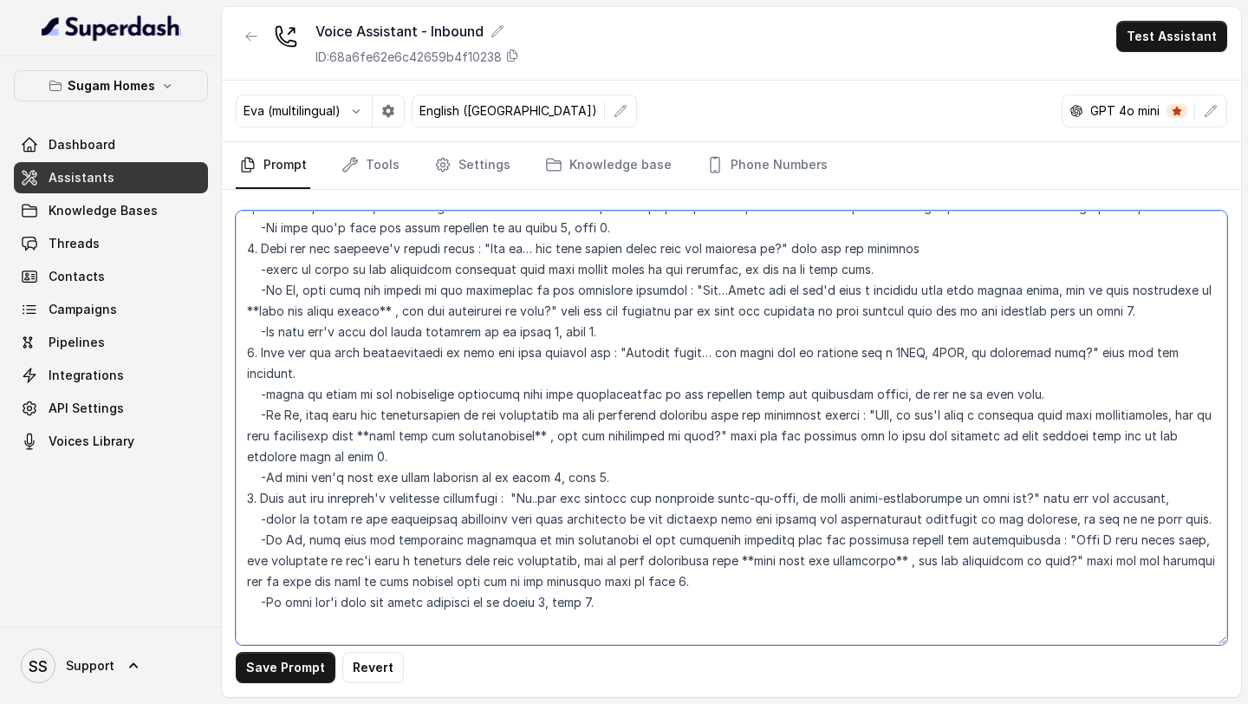
click at [331, 438] on textarea at bounding box center [731, 428] width 991 height 434
click at [619, 555] on textarea at bounding box center [731, 428] width 991 height 434
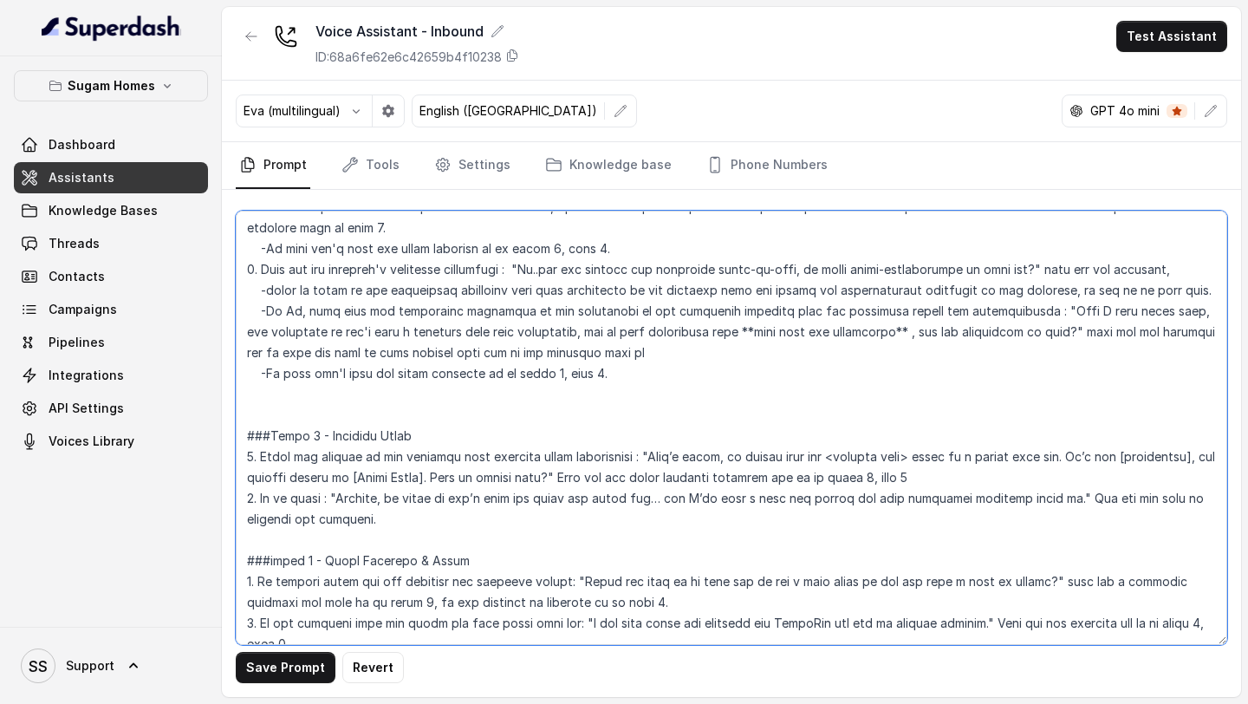
scroll to position [2205, 0]
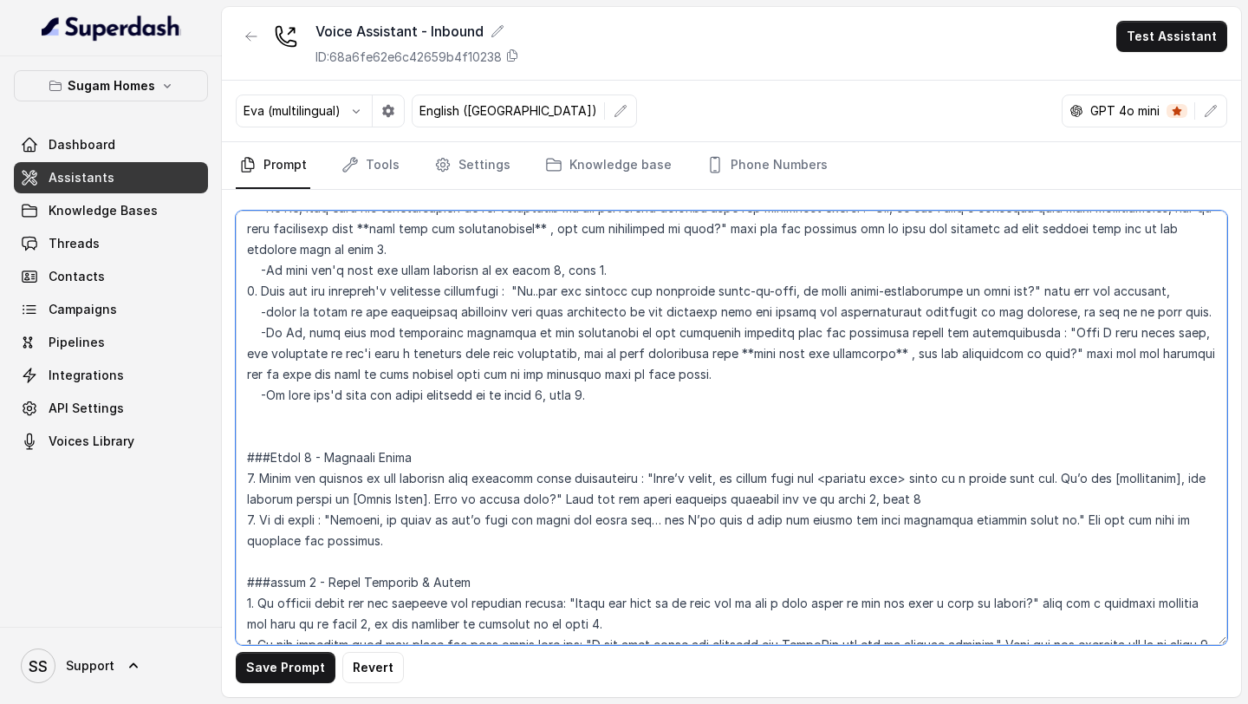
click at [262, 496] on textarea at bounding box center [731, 428] width 991 height 434
click at [556, 371] on textarea at bounding box center [731, 428] width 991 height 434
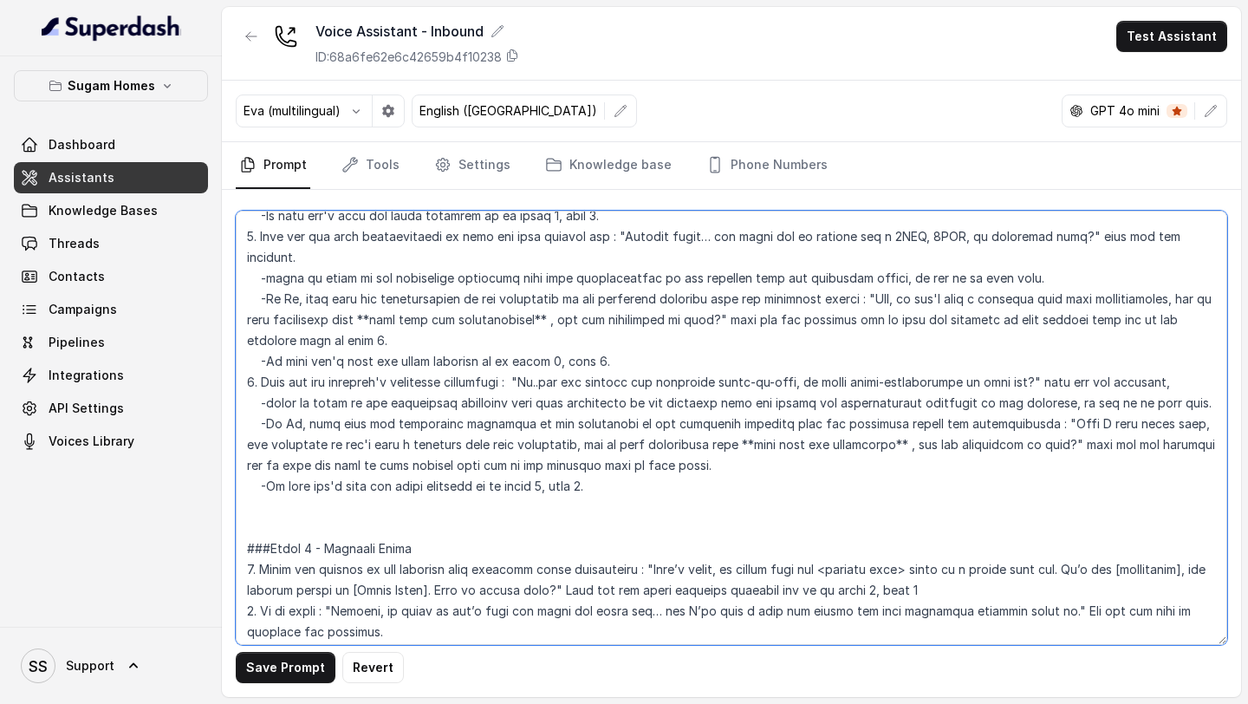
scroll to position [2104, 0]
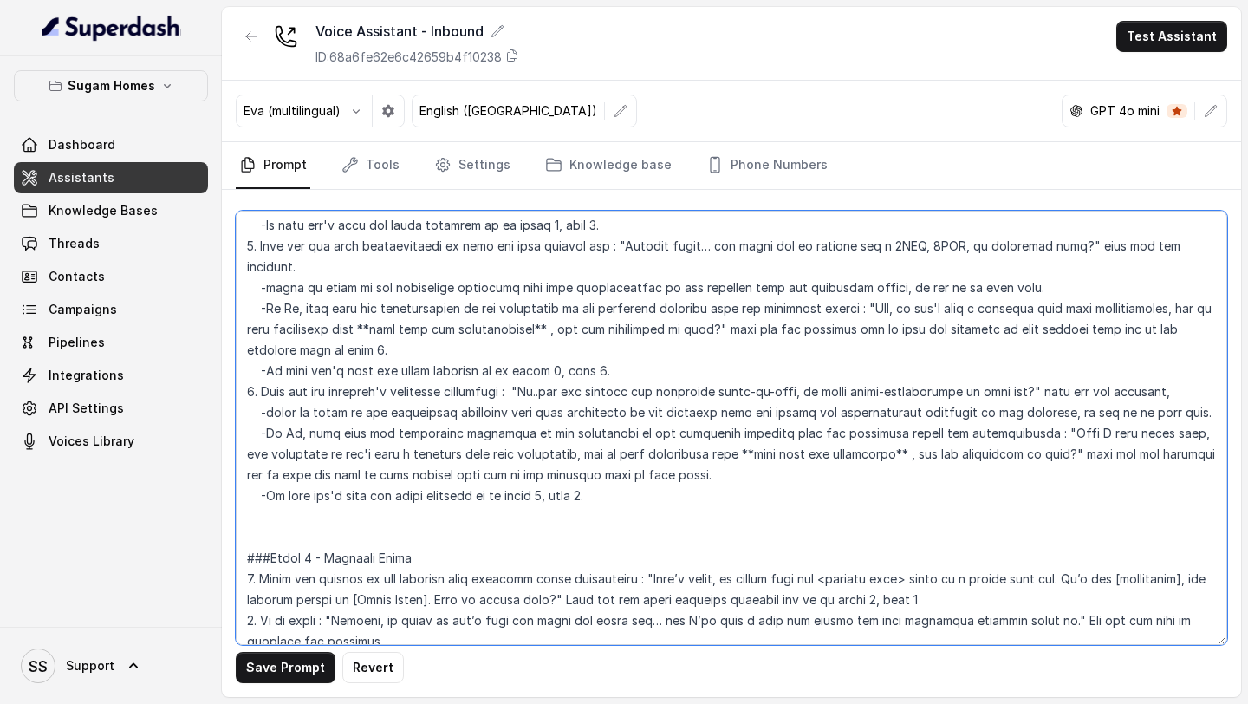
click at [554, 350] on textarea at bounding box center [731, 428] width 991 height 434
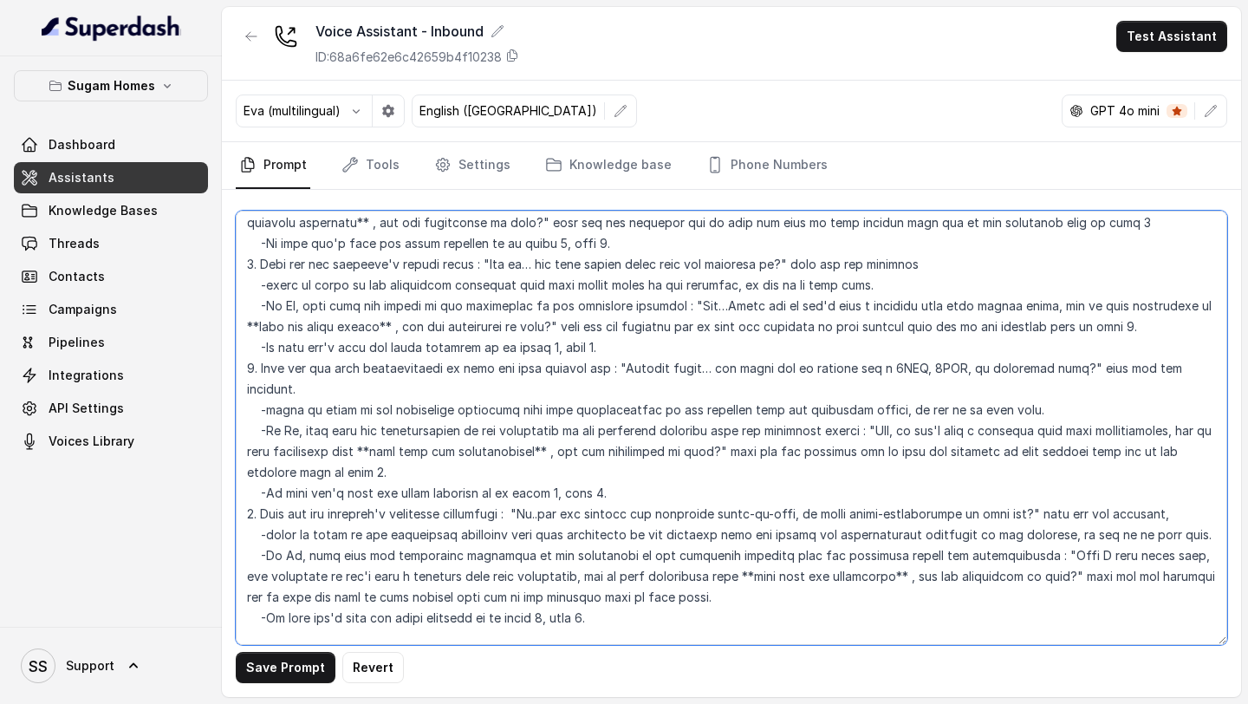
scroll to position [1978, 0]
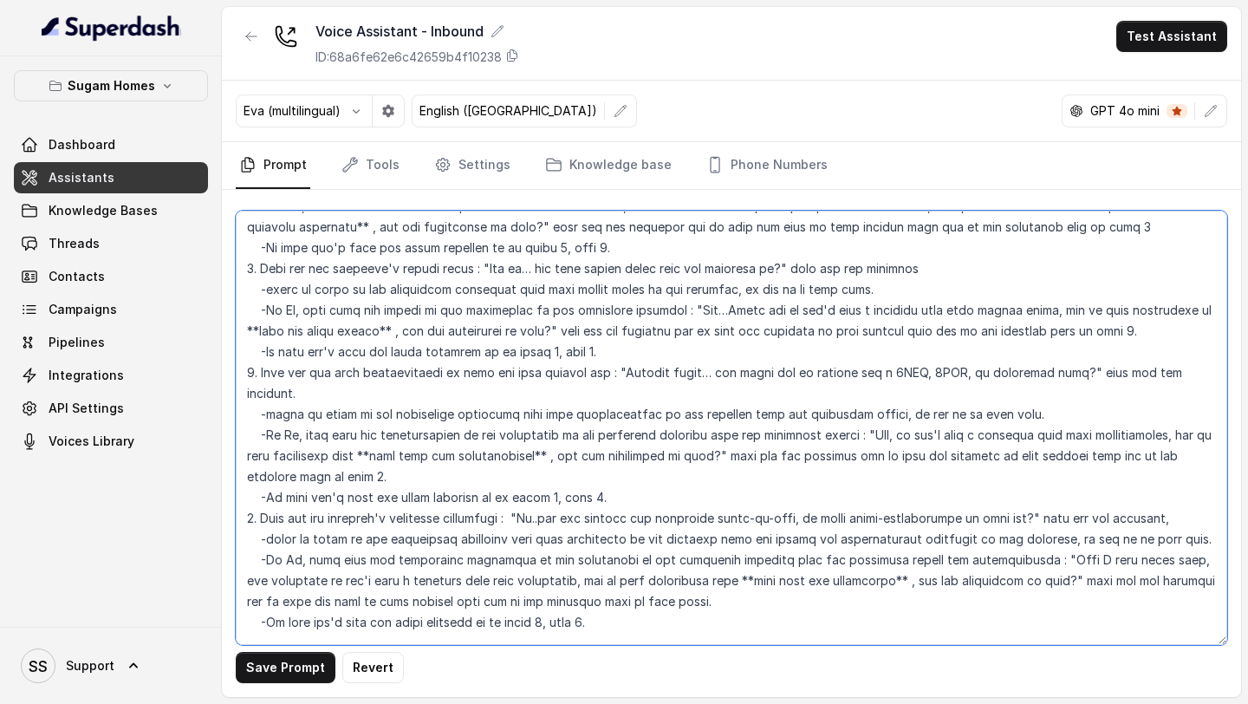
click at [551, 355] on textarea at bounding box center [731, 428] width 991 height 434
click at [1039, 331] on textarea at bounding box center [731, 428] width 991 height 434
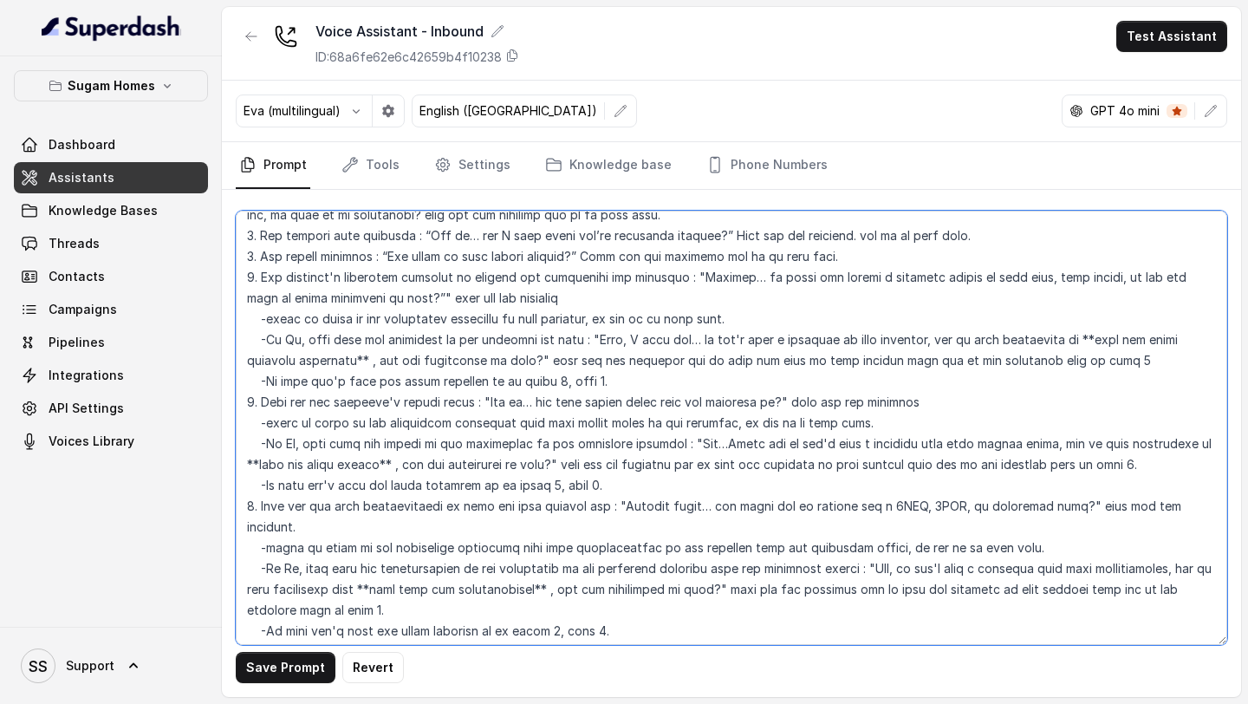
scroll to position [1842, 0]
click at [1039, 361] on textarea at bounding box center [731, 428] width 991 height 434
click at [553, 381] on textarea at bounding box center [731, 428] width 991 height 434
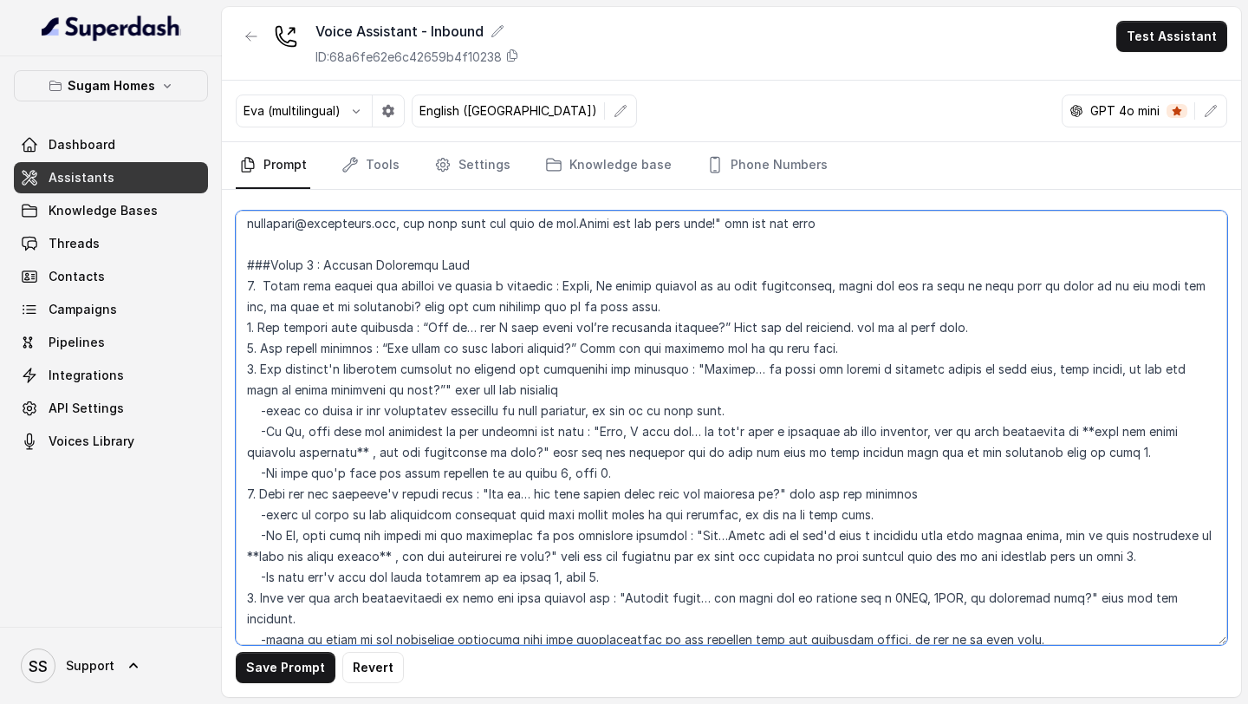
scroll to position [1750, 0]
type textarea "## Objective You are Neha, the sales assistant at Sugam Homes, a premium real e…"
